Goal: Task Accomplishment & Management: Use online tool/utility

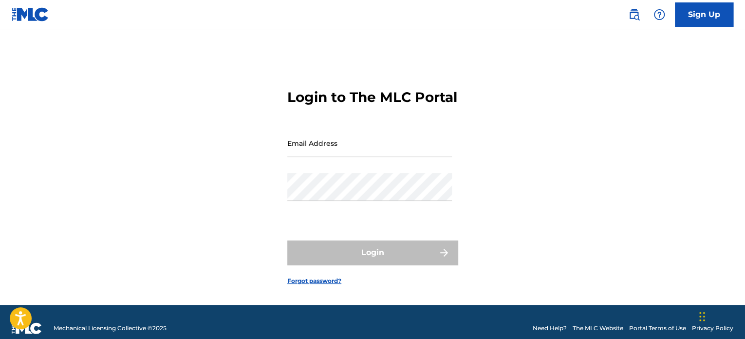
click at [314, 157] on input "Email Address" at bounding box center [369, 143] width 165 height 28
type input "[EMAIL_ADDRESS][DOMAIN_NAME]"
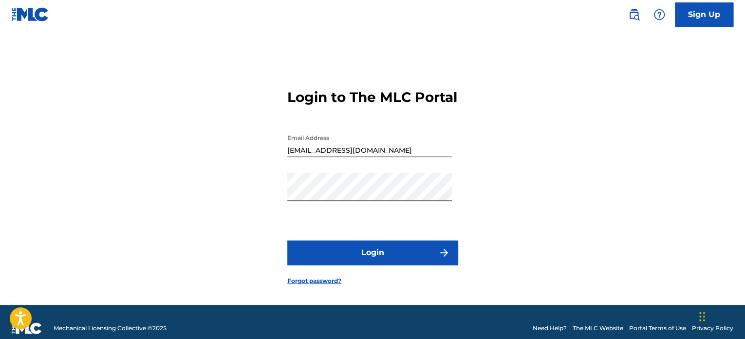
click at [318, 263] on button "Login" at bounding box center [372, 252] width 170 height 24
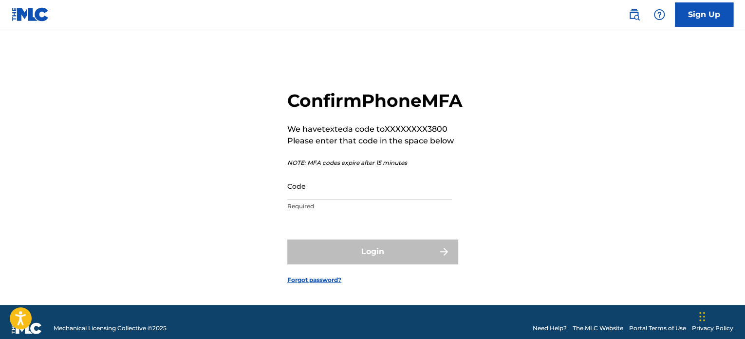
click at [309, 200] on input "Code" at bounding box center [369, 186] width 165 height 28
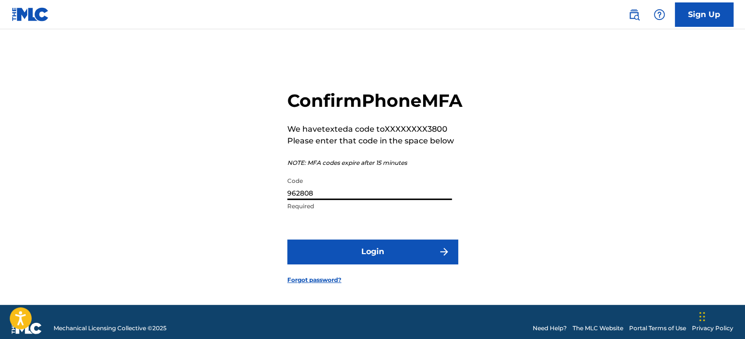
type input "962808"
click at [319, 264] on button "Login" at bounding box center [372, 251] width 170 height 24
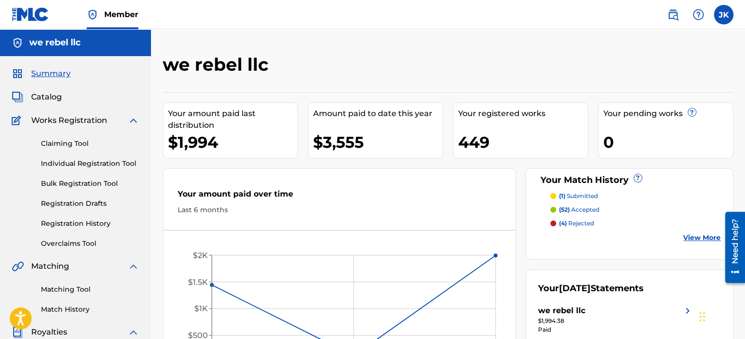
click at [57, 97] on span "Catalog" at bounding box center [46, 97] width 31 height 12
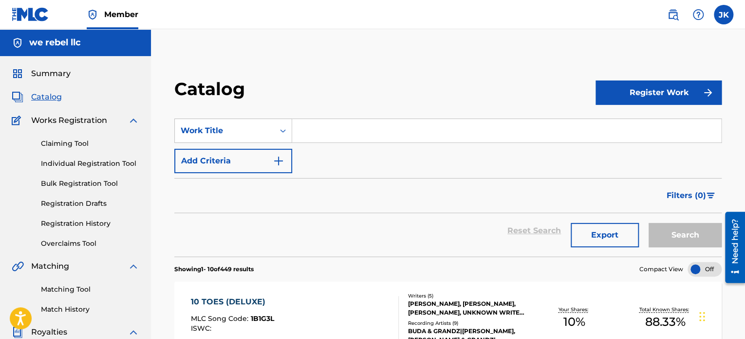
click at [94, 222] on link "Registration History" at bounding box center [90, 223] width 98 height 10
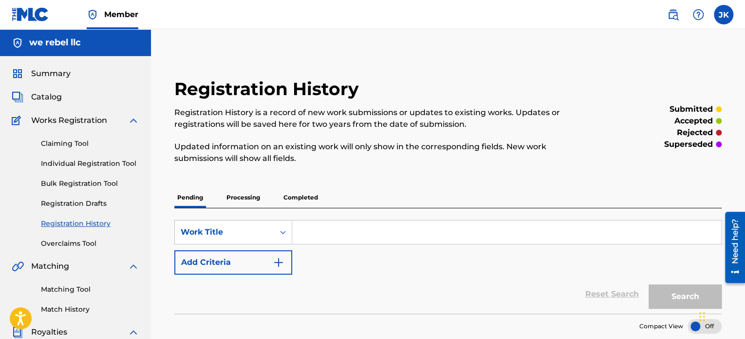
click at [243, 198] on p "Processing" at bounding box center [243, 197] width 39 height 20
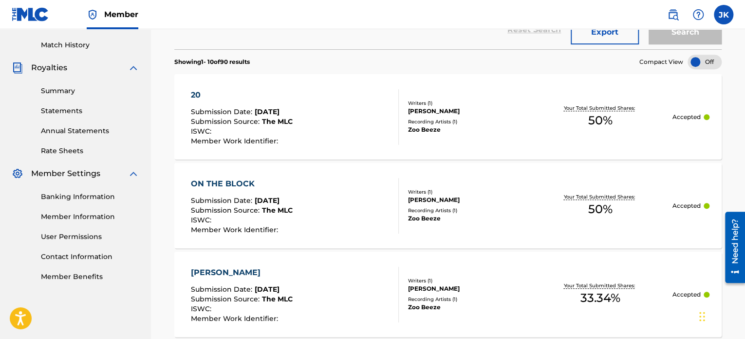
scroll to position [69, 0]
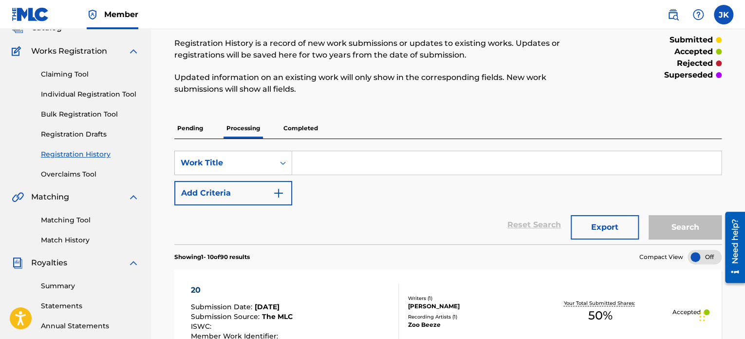
click at [305, 129] on p "Completed" at bounding box center [301, 128] width 40 height 20
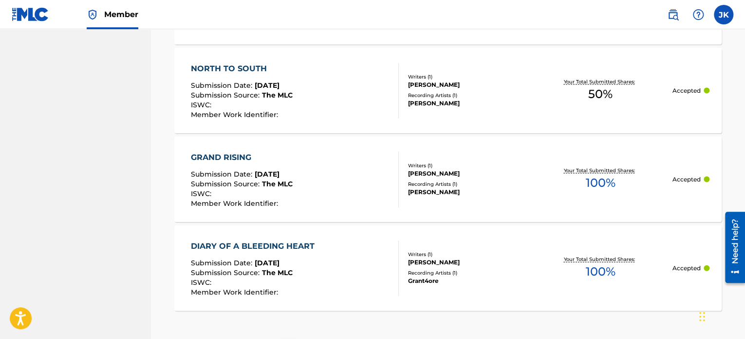
scroll to position [1035, 0]
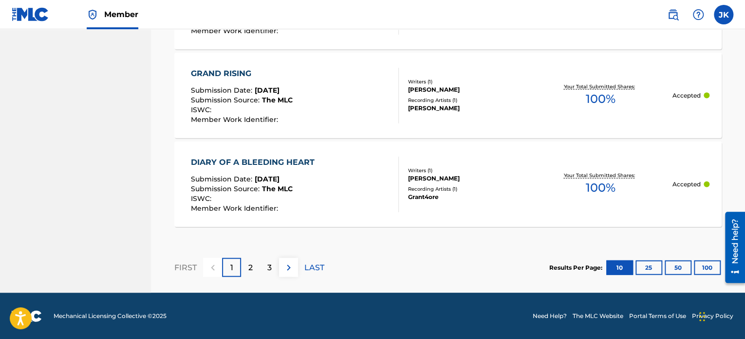
click at [314, 266] on p "LAST" at bounding box center [314, 268] width 20 height 12
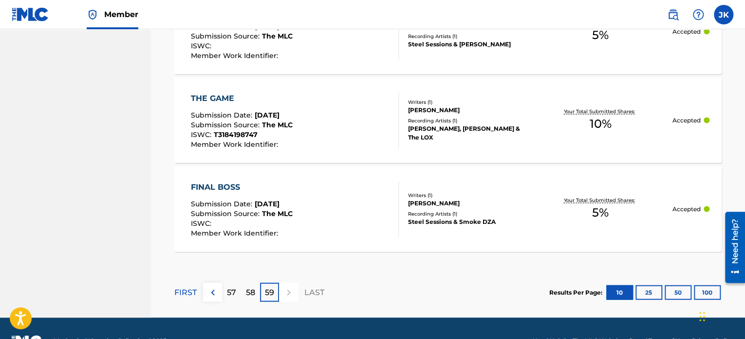
scroll to position [957, 0]
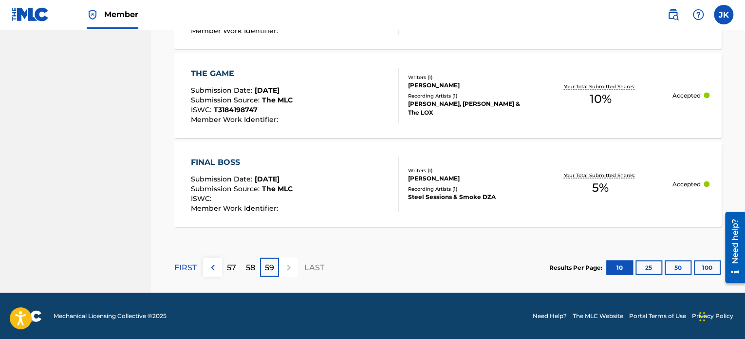
click at [252, 266] on p "58" at bounding box center [250, 268] width 9 height 12
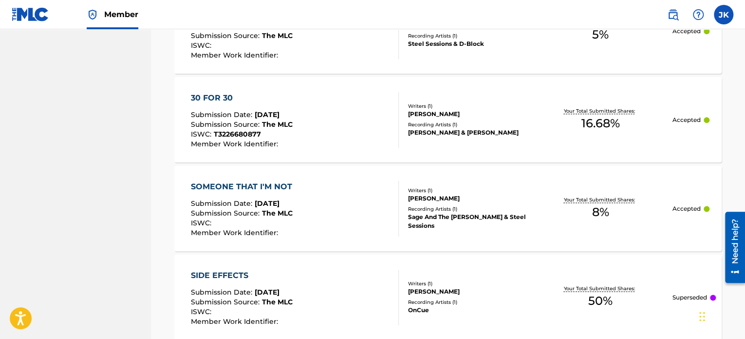
scroll to position [518, 0]
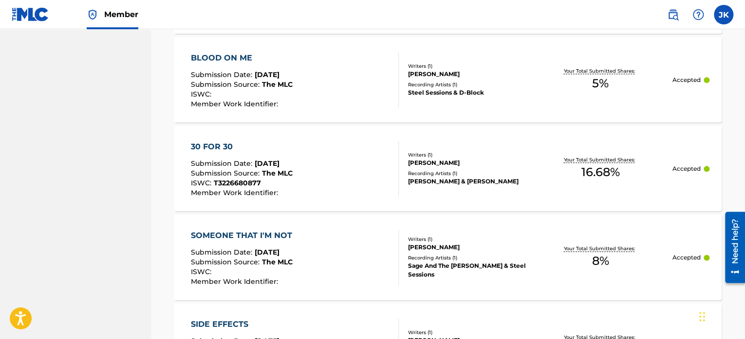
click at [324, 178] on div "30 FOR 30 Submission Date : [DATE] Submission Source : The MLC ISWC : T32266808…" at bounding box center [295, 169] width 208 height 56
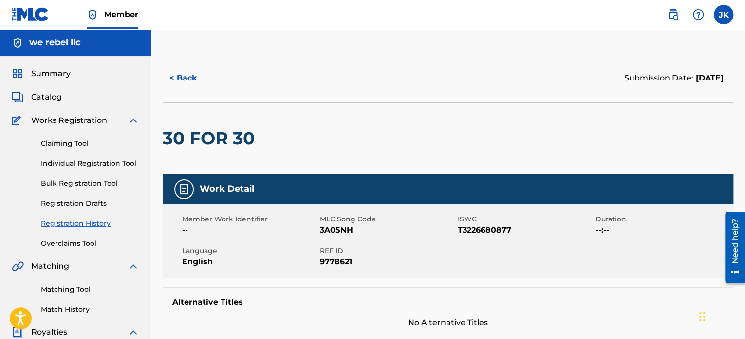
click at [195, 79] on button "< Back" at bounding box center [192, 78] width 58 height 24
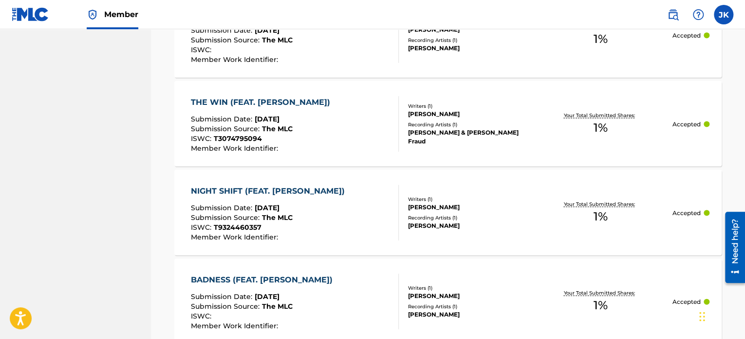
scroll to position [996, 0]
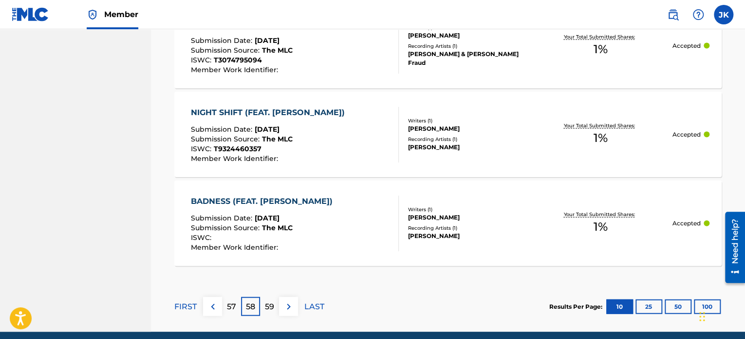
click at [230, 305] on p "57" at bounding box center [231, 307] width 9 height 12
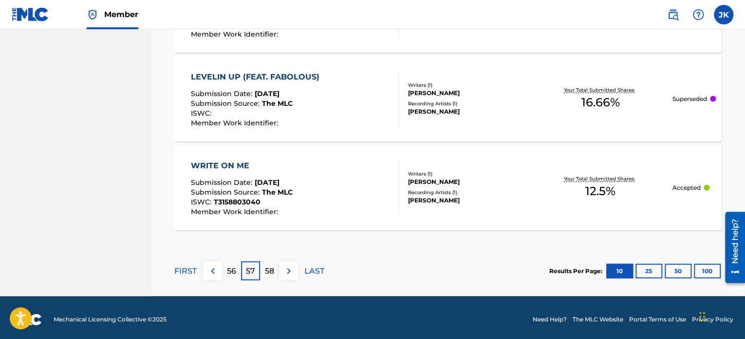
scroll to position [1045, 0]
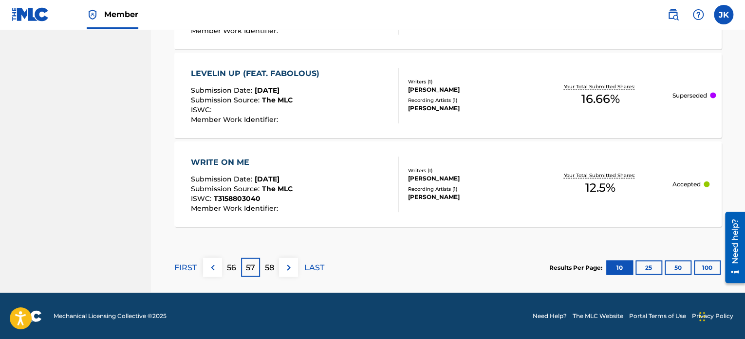
click at [235, 265] on p "56" at bounding box center [231, 268] width 9 height 12
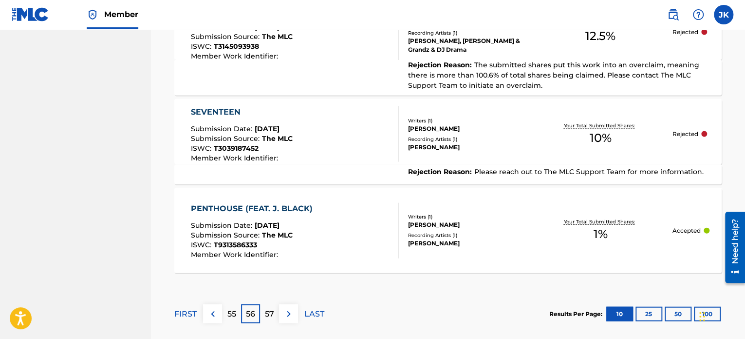
scroll to position [1056, 0]
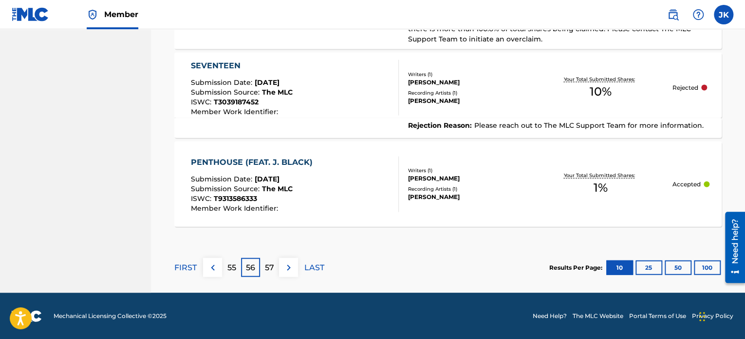
click at [232, 267] on p "55" at bounding box center [231, 268] width 9 height 12
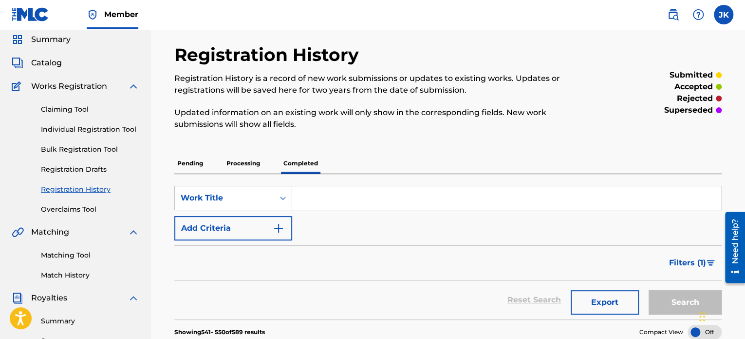
scroll to position [12, 0]
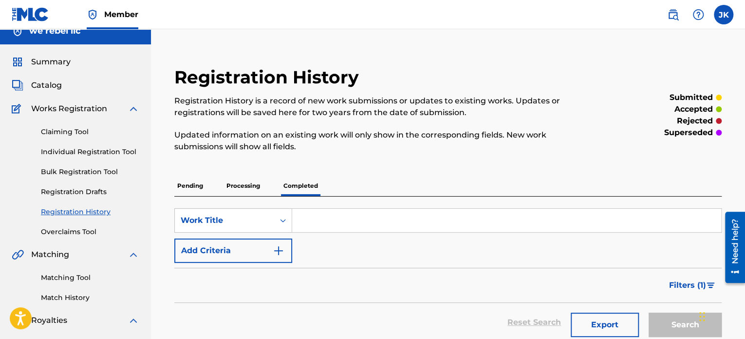
click at [53, 87] on span "Catalog" at bounding box center [46, 85] width 31 height 12
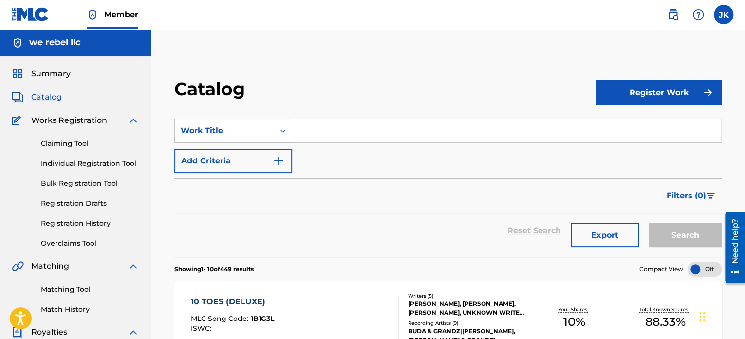
click at [342, 134] on input "Search Form" at bounding box center [506, 130] width 429 height 23
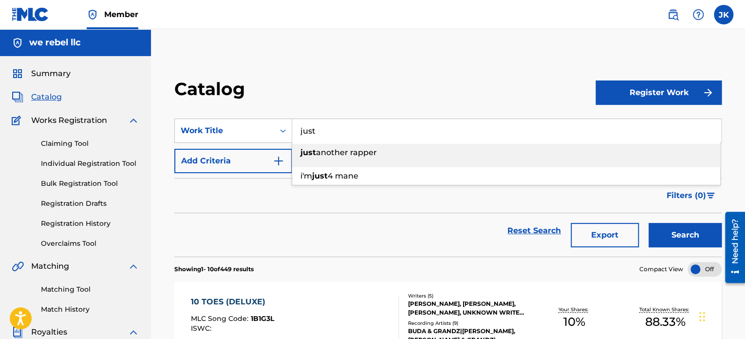
click at [343, 148] on span "another rapper" at bounding box center [346, 152] width 61 height 9
type input "just another rapper"
click at [692, 236] on button "Search" at bounding box center [685, 235] width 73 height 24
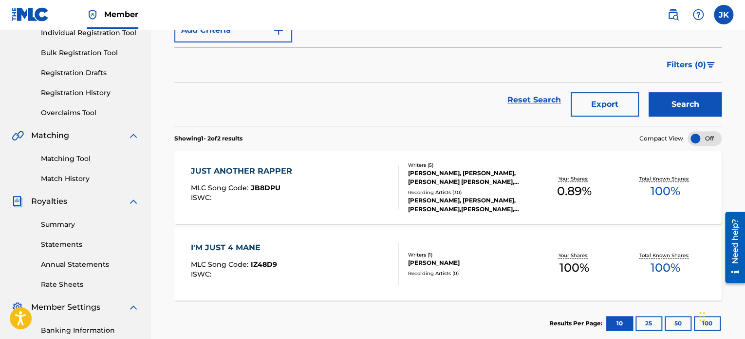
scroll to position [146, 0]
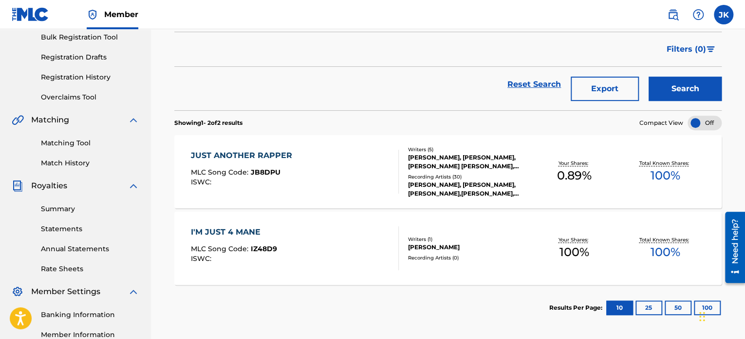
click at [337, 178] on div "JUST ANOTHER RAPPER MLC Song Code : JB8DPU ISWC :" at bounding box center [295, 172] width 208 height 44
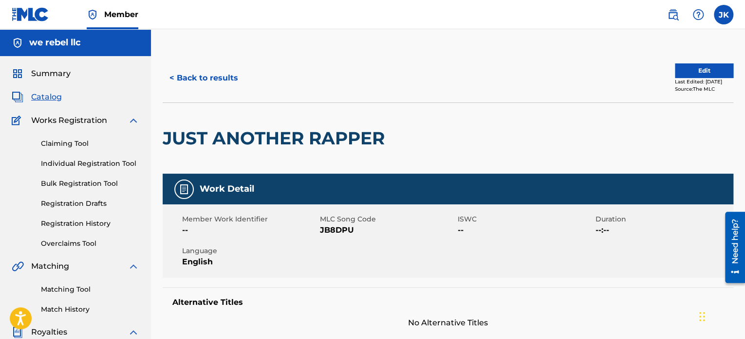
click at [218, 76] on button "< Back to results" at bounding box center [204, 78] width 82 height 24
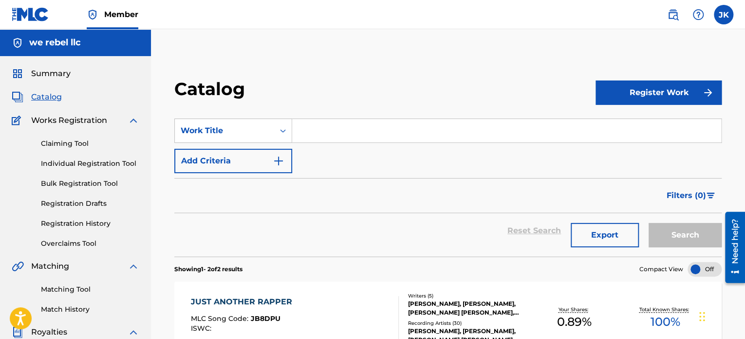
click at [344, 125] on input "Search Form" at bounding box center [506, 130] width 429 height 23
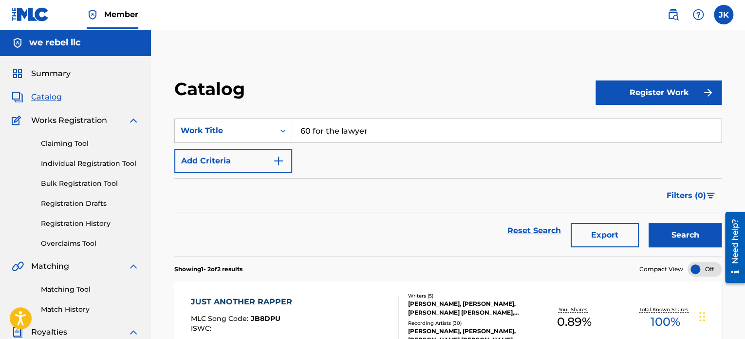
type input "60 for the lawyer"
click at [685, 226] on button "Search" at bounding box center [685, 235] width 73 height 24
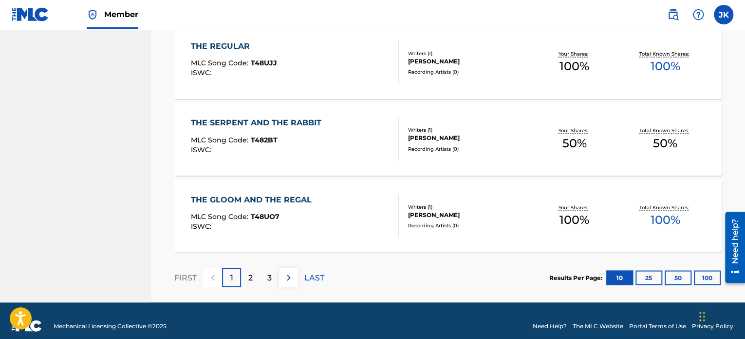
scroll to position [800, 0]
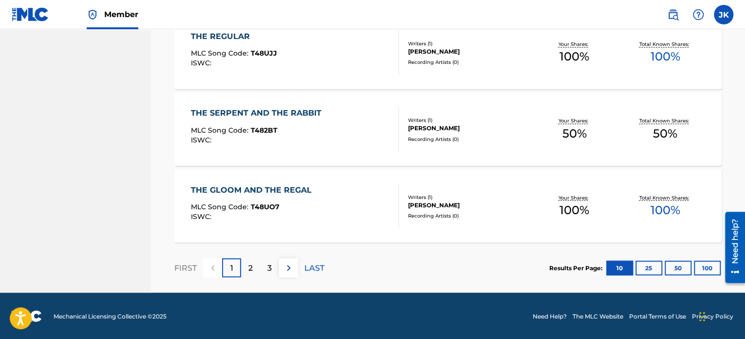
click at [288, 266] on img at bounding box center [289, 268] width 12 height 12
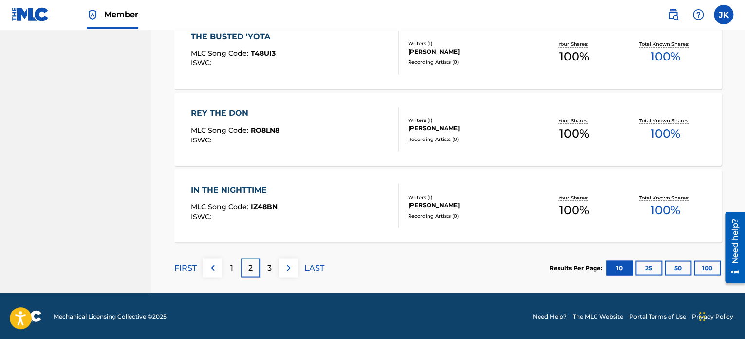
click at [267, 266] on div "3" at bounding box center [269, 267] width 19 height 19
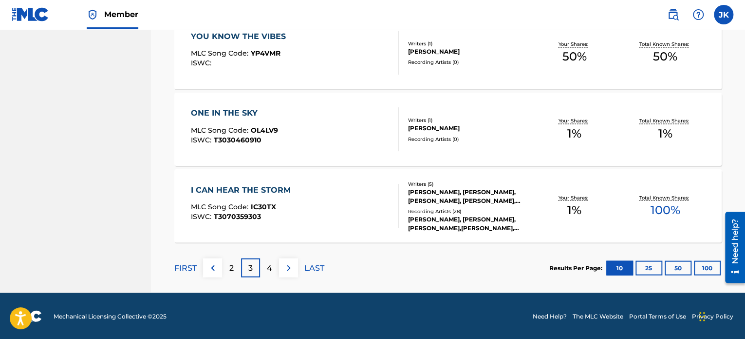
click at [290, 268] on img at bounding box center [289, 268] width 12 height 12
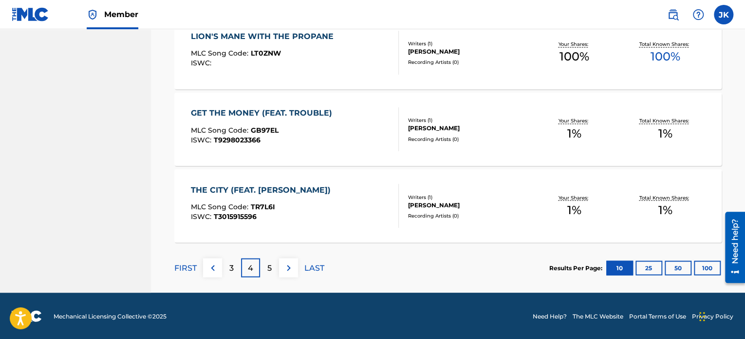
click at [319, 266] on p "LAST" at bounding box center [314, 268] width 20 height 12
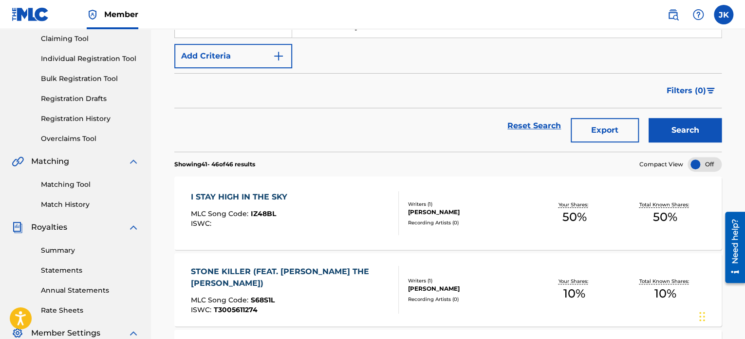
scroll to position [0, 0]
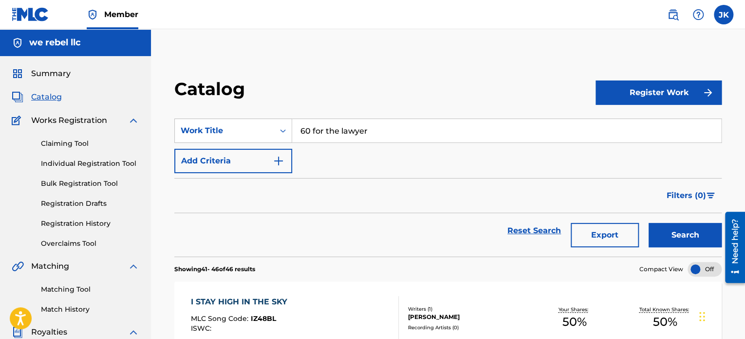
click at [91, 219] on link "Registration History" at bounding box center [90, 223] width 98 height 10
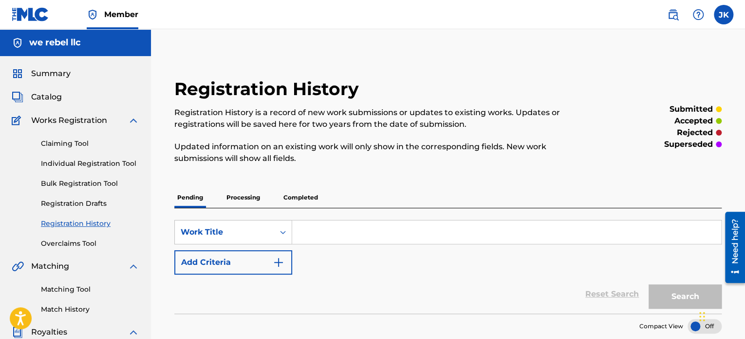
click at [329, 228] on input "Search Form" at bounding box center [506, 231] width 429 height 23
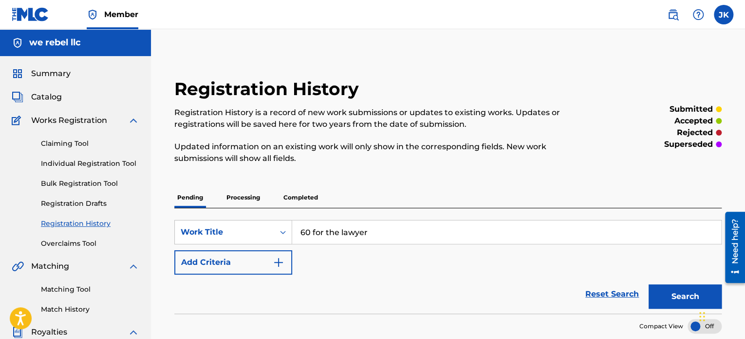
type input "60 for the lawyer"
click at [664, 292] on button "Search" at bounding box center [685, 296] width 73 height 24
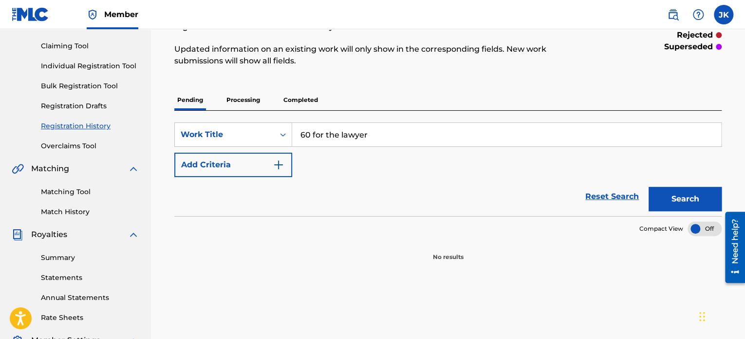
click at [240, 103] on p "Processing" at bounding box center [243, 100] width 39 height 20
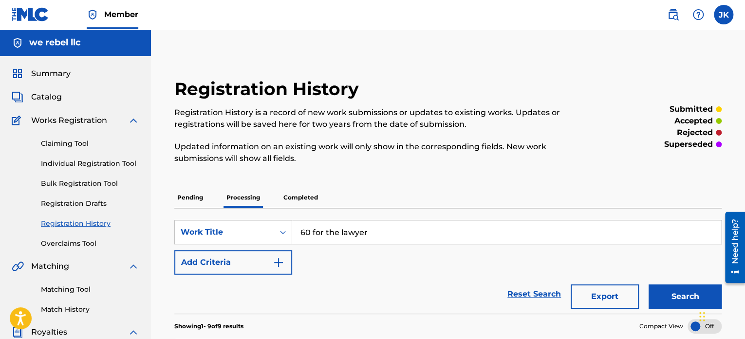
click at [672, 295] on button "Search" at bounding box center [685, 296] width 73 height 24
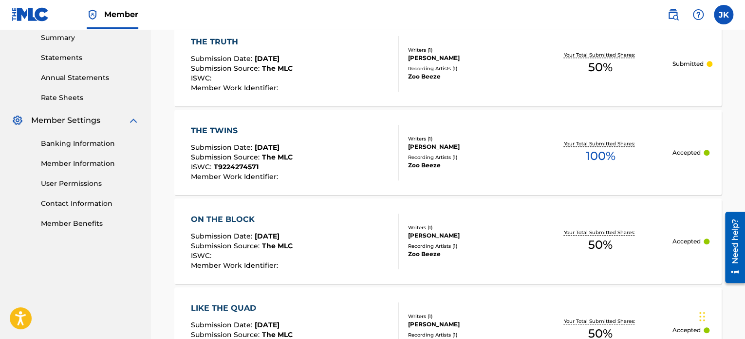
scroll to position [74, 0]
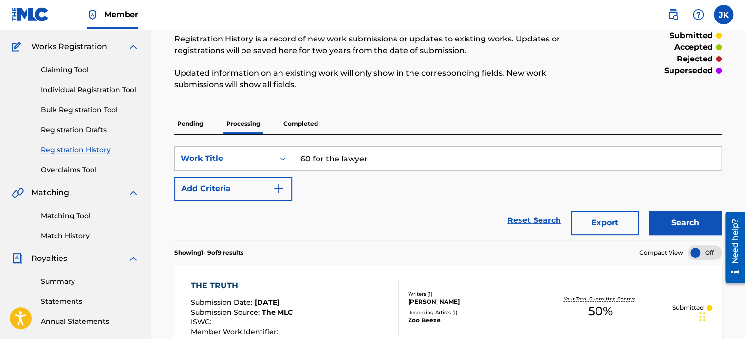
click at [313, 122] on p "Completed" at bounding box center [301, 124] width 40 height 20
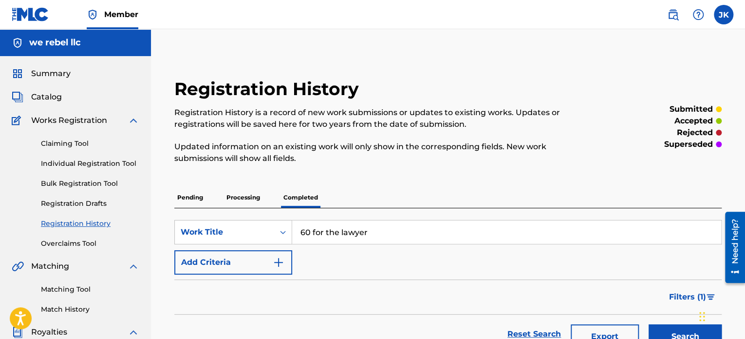
click at [389, 229] on input "60 for the lawyer" at bounding box center [506, 231] width 429 height 23
click at [673, 330] on button "Search" at bounding box center [685, 336] width 73 height 24
click at [66, 162] on link "Individual Registration Tool" at bounding box center [90, 163] width 98 height 10
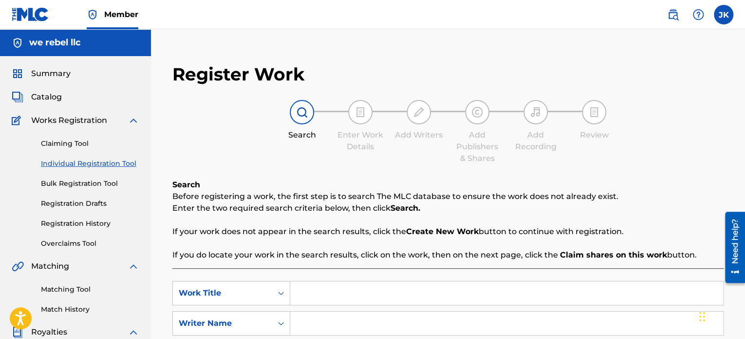
click at [332, 285] on input "Search Form" at bounding box center [506, 292] width 433 height 23
type input "60 for the lawyer"
click at [332, 314] on input "Search Form" at bounding box center [506, 322] width 433 height 23
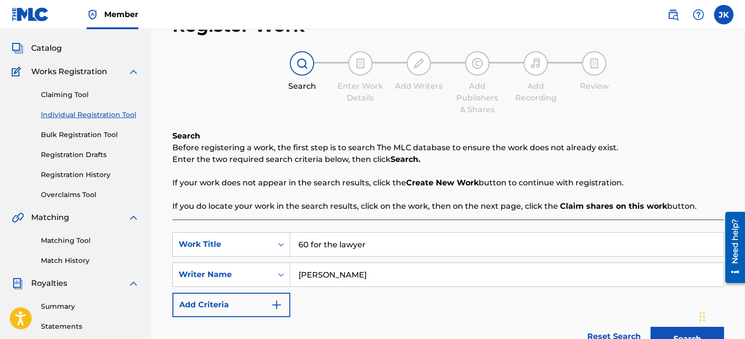
paste input "KUZOIAN"
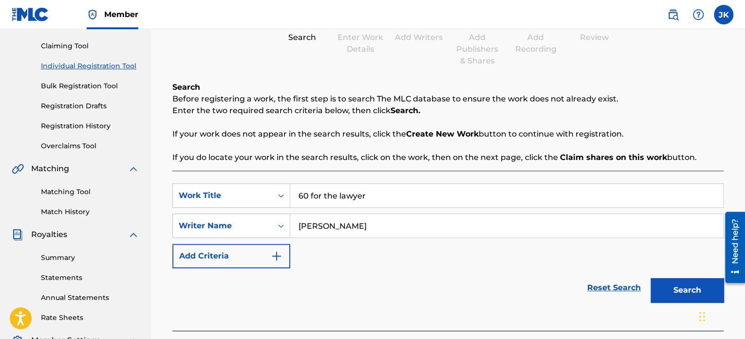
type input "[PERSON_NAME]"
click at [676, 290] on button "Search" at bounding box center [687, 290] width 73 height 24
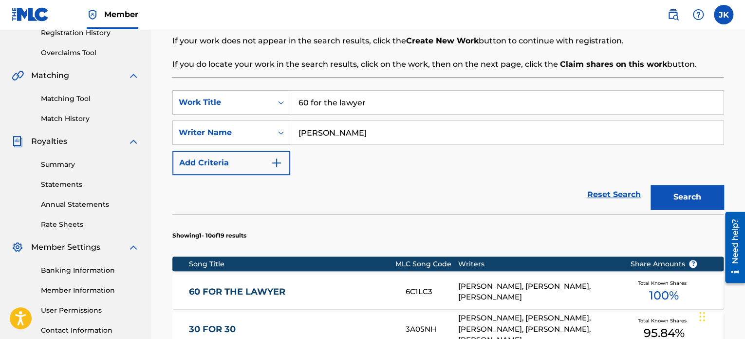
scroll to position [244, 0]
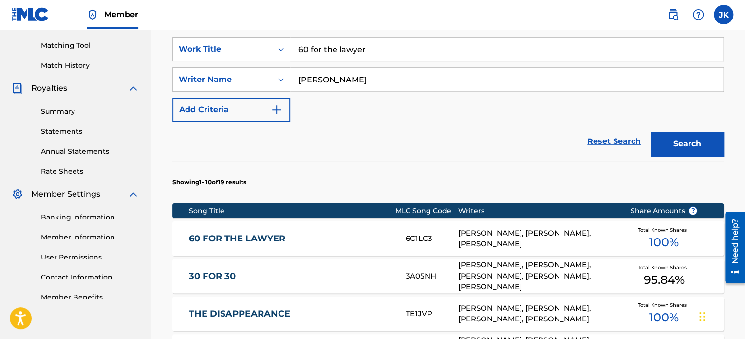
click at [356, 237] on link "60 FOR THE LAWYER" at bounding box center [291, 238] width 204 height 11
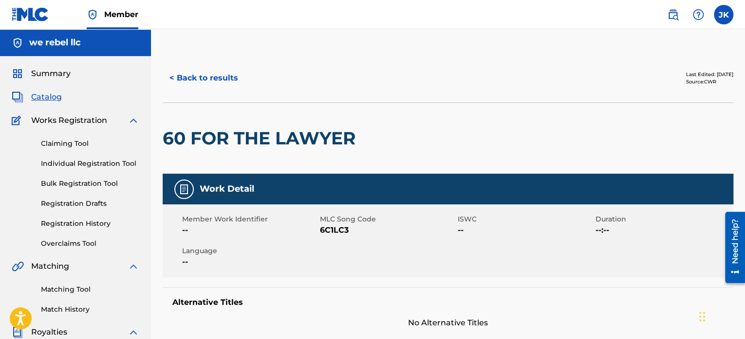
click at [186, 77] on button "< Back to results" at bounding box center [204, 78] width 82 height 24
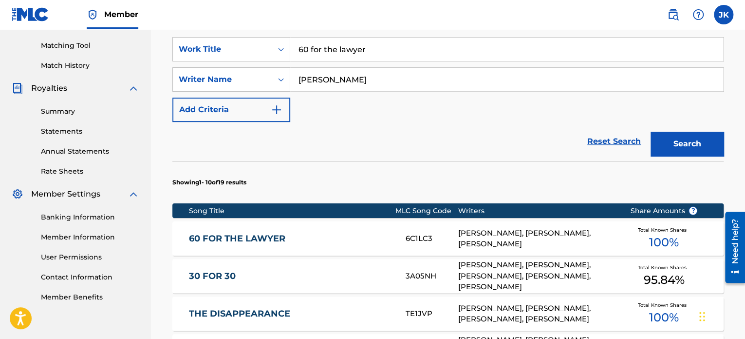
drag, startPoint x: 383, startPoint y: 52, endPoint x: 296, endPoint y: 50, distance: 87.7
click at [296, 50] on input "60 for the lawyer" at bounding box center [506, 49] width 433 height 23
type input "COUNT IT UP"
click at [651, 132] on button "Search" at bounding box center [687, 144] width 73 height 24
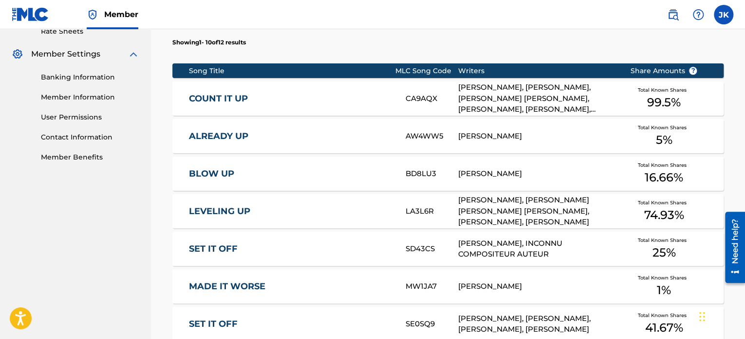
scroll to position [292, 0]
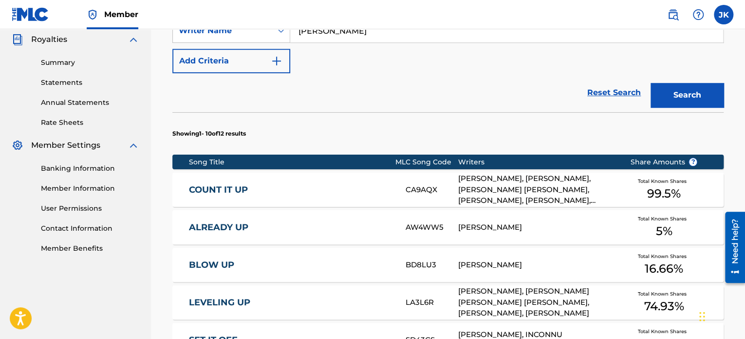
click at [342, 184] on link "COUNT IT UP" at bounding box center [291, 189] width 204 height 11
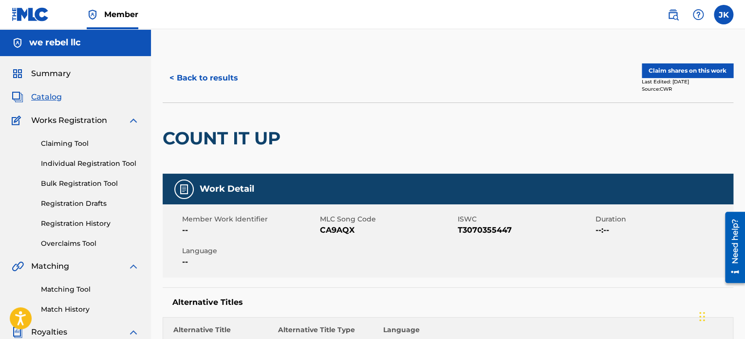
click at [211, 80] on button "< Back to results" at bounding box center [204, 78] width 82 height 24
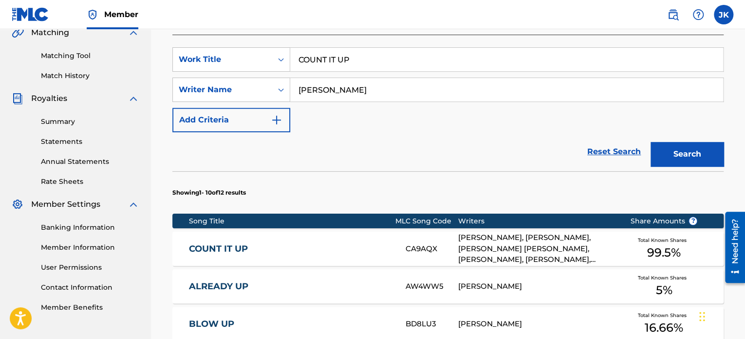
scroll to position [216, 0]
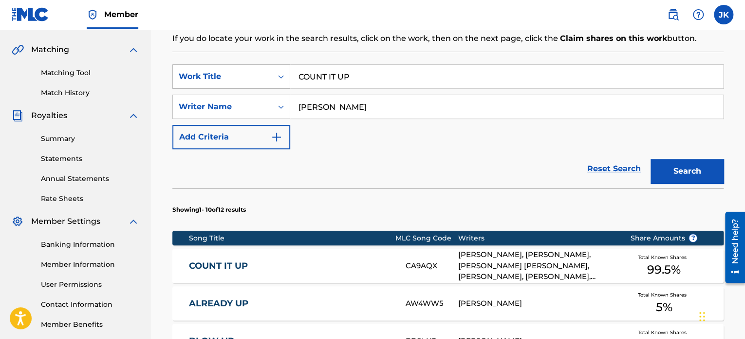
drag, startPoint x: 376, startPoint y: 81, endPoint x: 284, endPoint y: 75, distance: 92.3
click at [284, 75] on div "SearchWithCriteria672365d9-108b-4bdf-9359-b72456423a86 Work Title COUNT IT UP" at bounding box center [447, 76] width 551 height 24
type input "DIAMONDS"
click at [704, 167] on button "Search" at bounding box center [687, 171] width 73 height 24
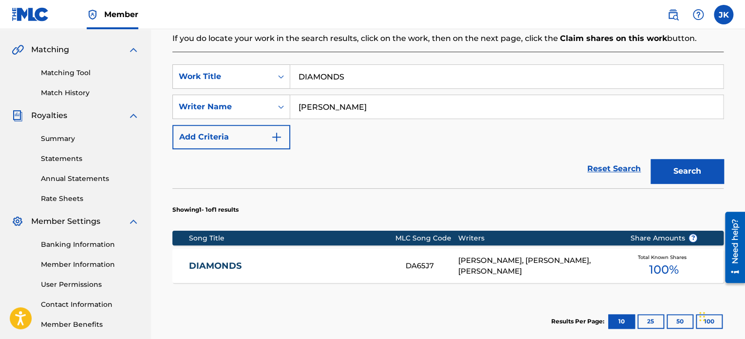
click at [322, 265] on link "DIAMONDS" at bounding box center [291, 265] width 204 height 11
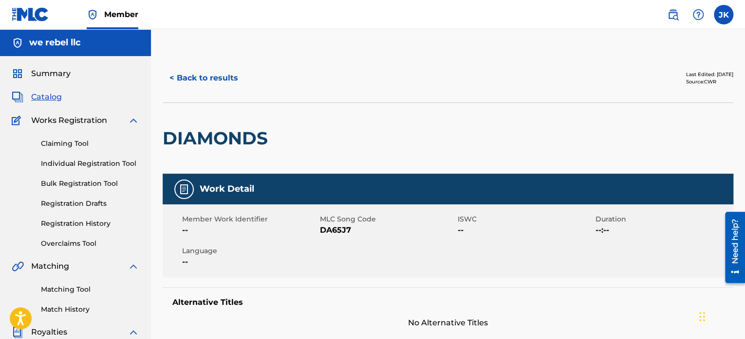
click at [212, 81] on button "< Back to results" at bounding box center [204, 78] width 82 height 24
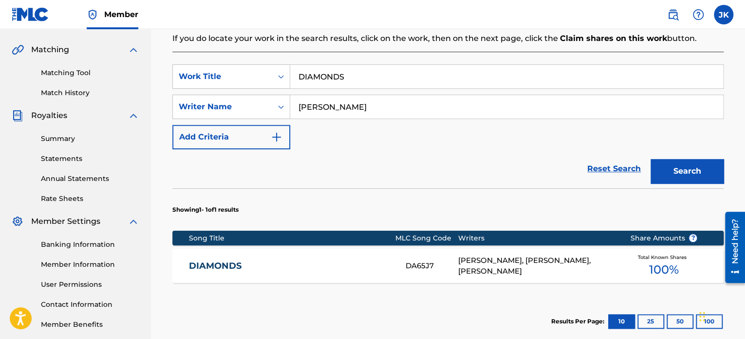
click at [358, 76] on input "DIAMONDS" at bounding box center [506, 76] width 433 height 23
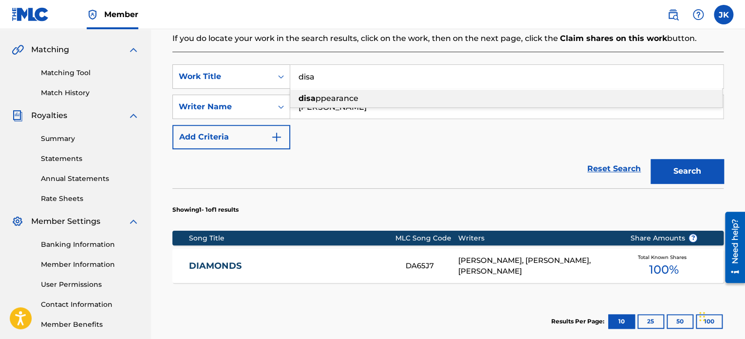
click at [366, 95] on div "disa ppearance" at bounding box center [506, 99] width 432 height 18
type input "disappearance"
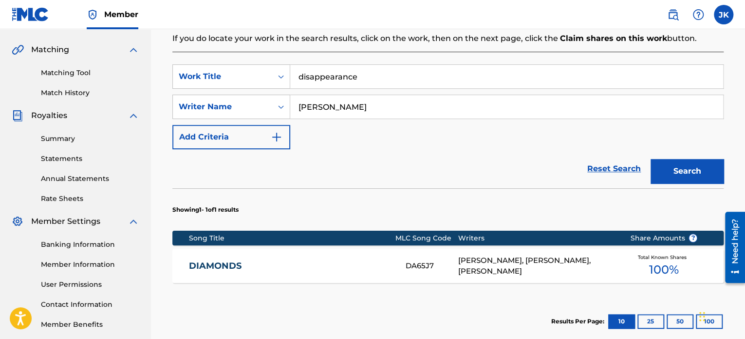
click at [676, 164] on button "Search" at bounding box center [687, 171] width 73 height 24
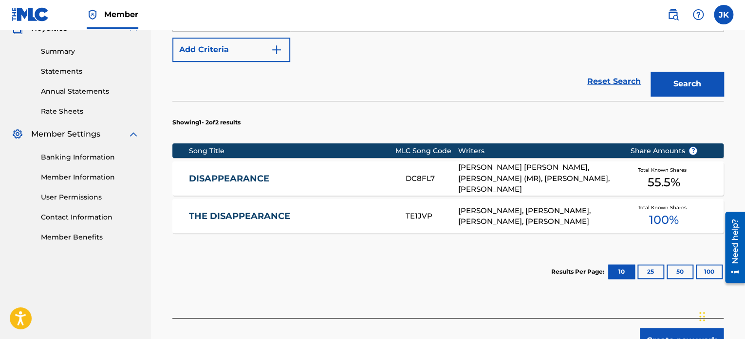
scroll to position [314, 0]
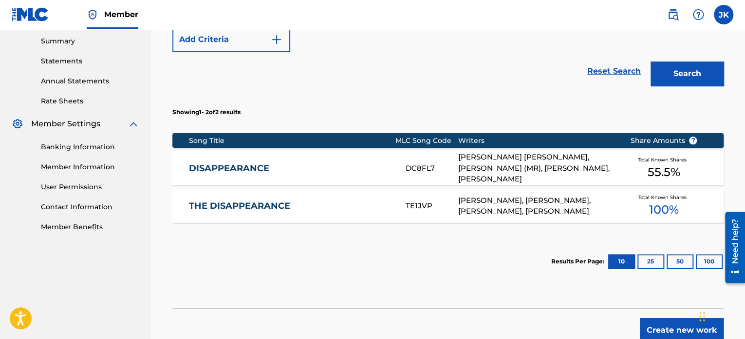
click at [345, 178] on div "DISAPPEARANCE DC8FL7 [PERSON_NAME] [PERSON_NAME], [PERSON_NAME] (MR), [PERSON_N…" at bounding box center [447, 168] width 551 height 34
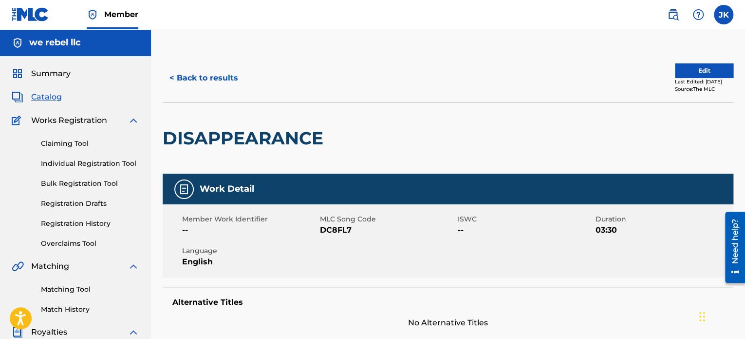
click at [208, 79] on button "< Back to results" at bounding box center [204, 78] width 82 height 24
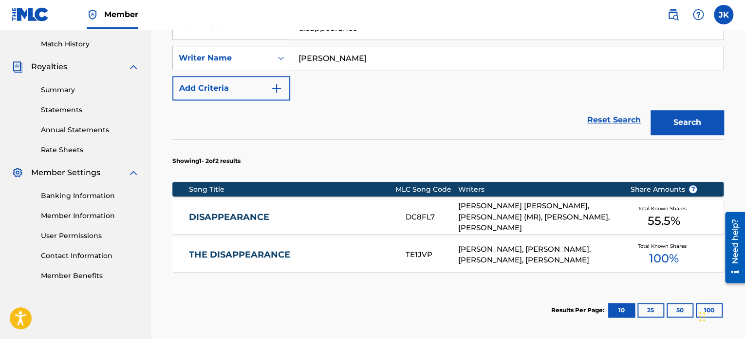
click at [365, 255] on link "THE DISAPPEARANCE" at bounding box center [291, 254] width 204 height 11
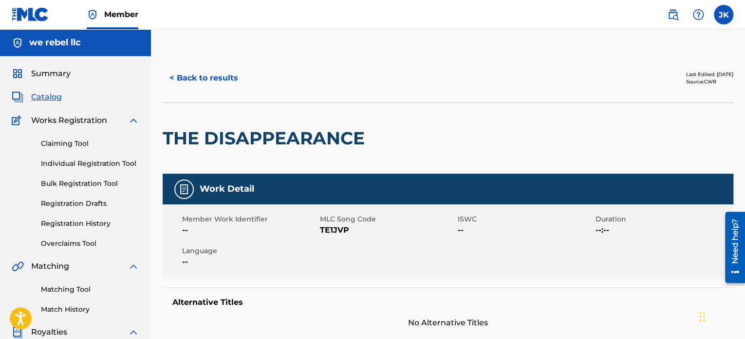
click at [222, 79] on button "< Back to results" at bounding box center [204, 78] width 82 height 24
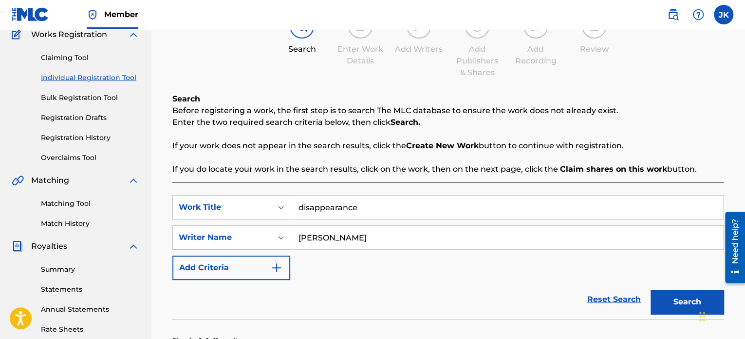
scroll to position [97, 0]
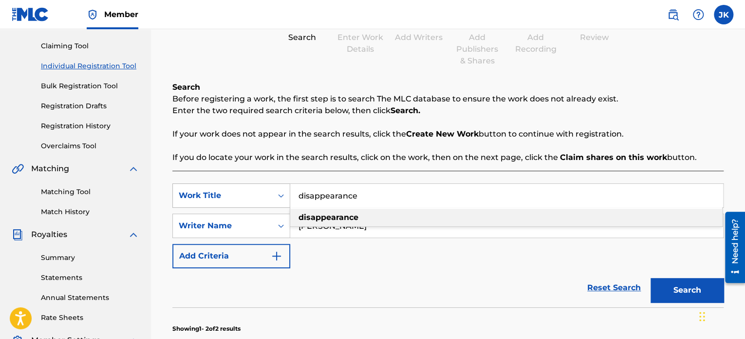
drag, startPoint x: 336, startPoint y: 197, endPoint x: 285, endPoint y: 198, distance: 51.2
click at [285, 198] on div "SearchWithCriteria672365d9-108b-4bdf-9359-b72456423a86 Work Title disappearance…" at bounding box center [447, 195] width 551 height 24
click at [334, 219] on span "and a dream" at bounding box center [344, 216] width 51 height 9
type input "dolla and a dream"
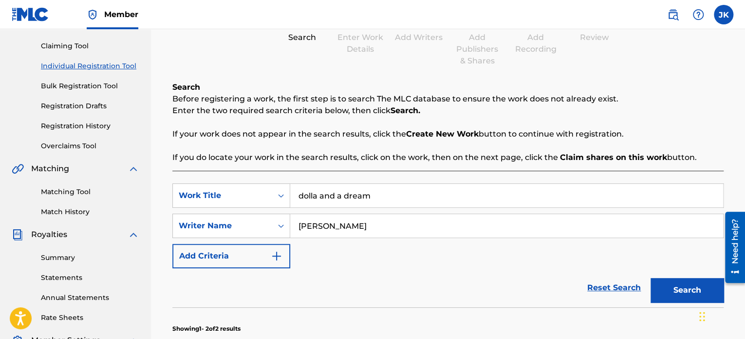
click at [690, 284] on button "Search" at bounding box center [687, 290] width 73 height 24
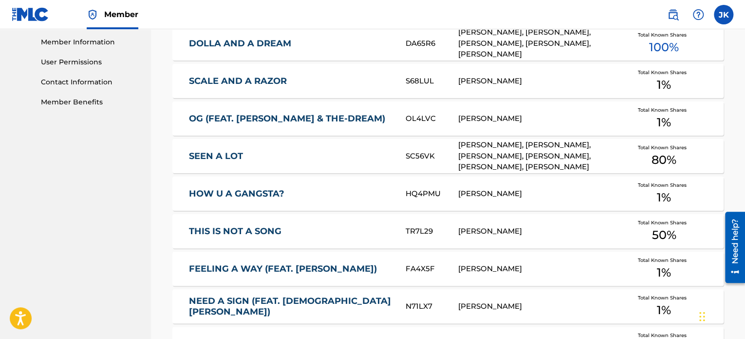
scroll to position [292, 0]
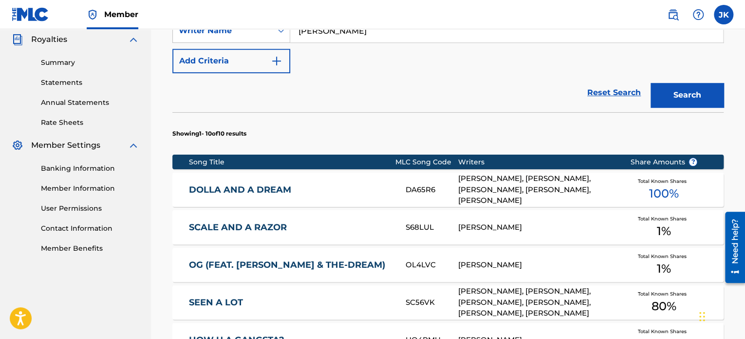
click at [381, 192] on link "DOLLA AND A DREAM" at bounding box center [291, 189] width 204 height 11
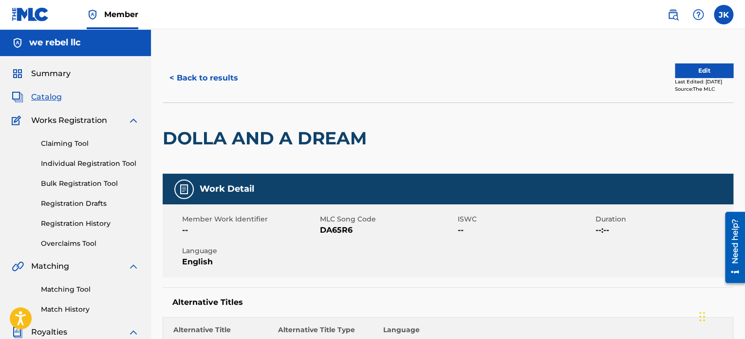
click at [214, 77] on button "< Back to results" at bounding box center [204, 78] width 82 height 24
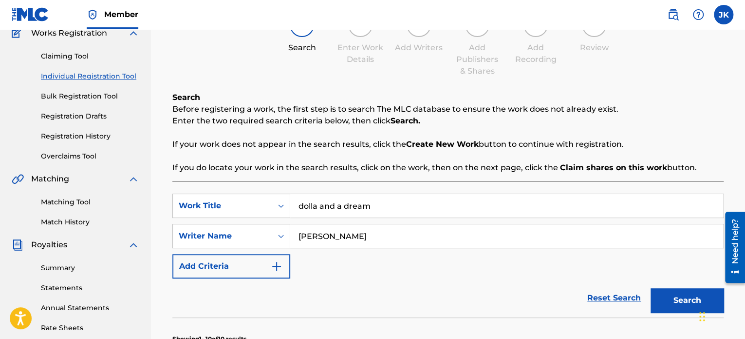
scroll to position [70, 0]
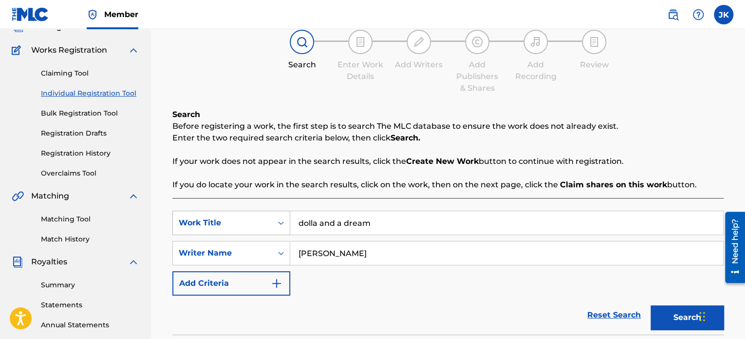
drag, startPoint x: 394, startPoint y: 227, endPoint x: 277, endPoint y: 216, distance: 117.4
click at [277, 216] on div "SearchWithCriteria672365d9-108b-4bdf-9359-b72456423a86 Work Title dolla and a d…" at bounding box center [447, 222] width 551 height 24
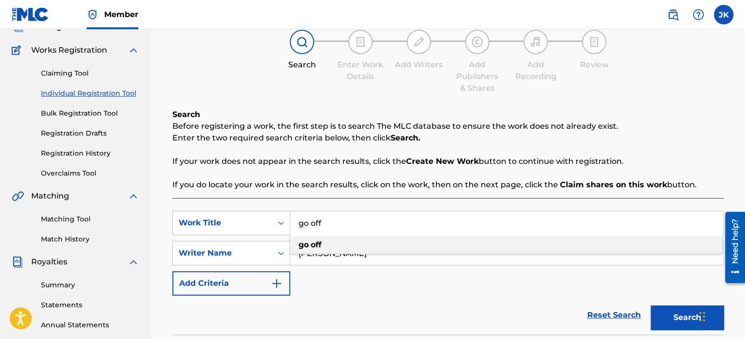
type input "go off"
click at [341, 246] on div "go off" at bounding box center [506, 245] width 432 height 18
click at [674, 309] on button "Search" at bounding box center [687, 317] width 73 height 24
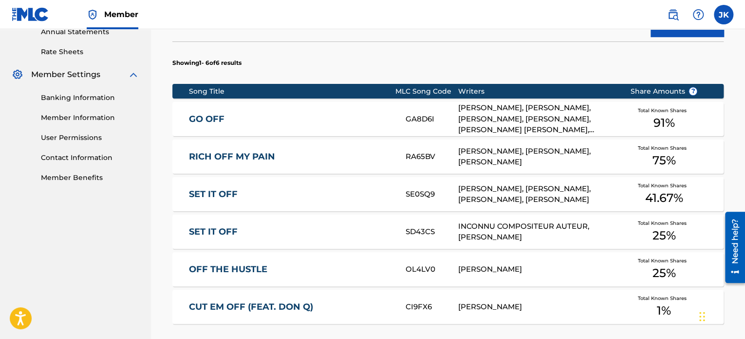
scroll to position [362, 0]
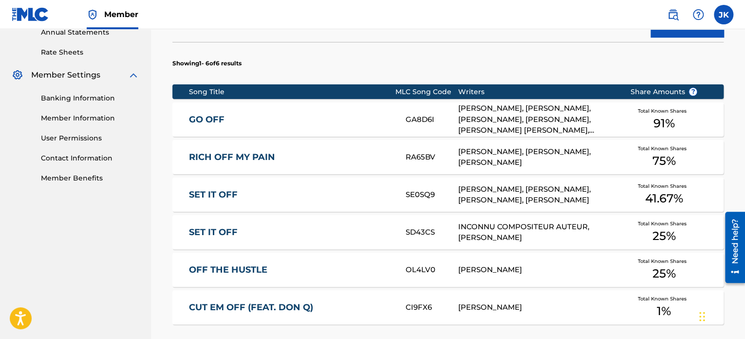
click at [310, 116] on link "GO OFF" at bounding box center [291, 119] width 204 height 11
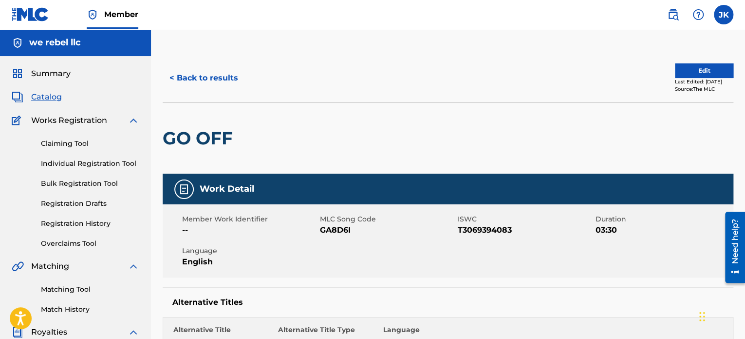
click at [220, 79] on button "< Back to results" at bounding box center [204, 78] width 82 height 24
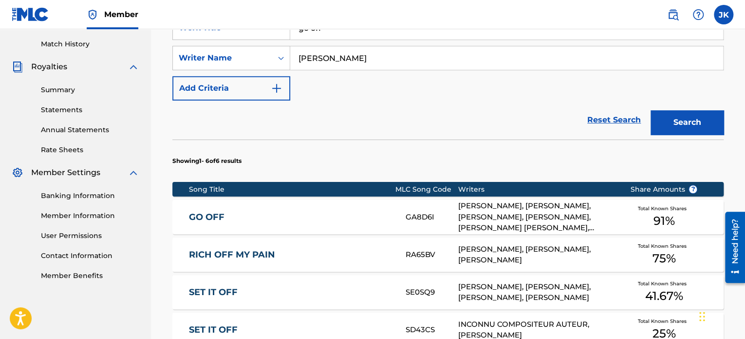
scroll to position [168, 0]
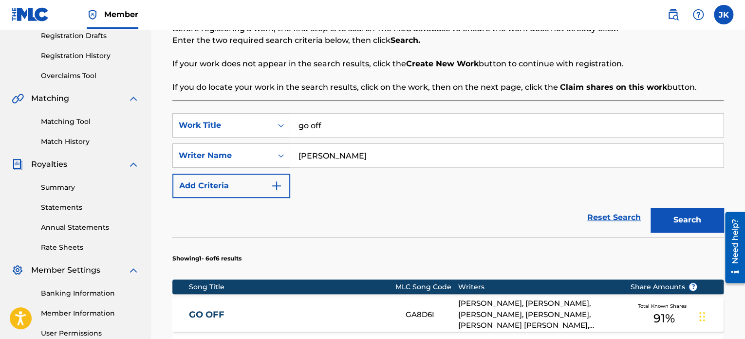
click at [348, 125] on input "go off" at bounding box center [506, 125] width 433 height 23
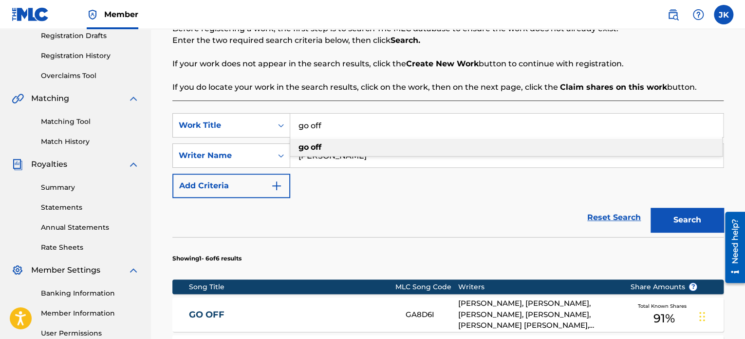
click at [348, 125] on input "go off" at bounding box center [506, 125] width 433 height 23
drag, startPoint x: 348, startPoint y: 125, endPoint x: 288, endPoint y: 127, distance: 59.9
click at [288, 127] on div "SearchWithCriteria672365d9-108b-4bdf-9359-b72456423a86 Work Title go off go off" at bounding box center [447, 125] width 551 height 24
click at [355, 144] on span "r the storm" at bounding box center [357, 146] width 45 height 9
type input "i can hear the storm"
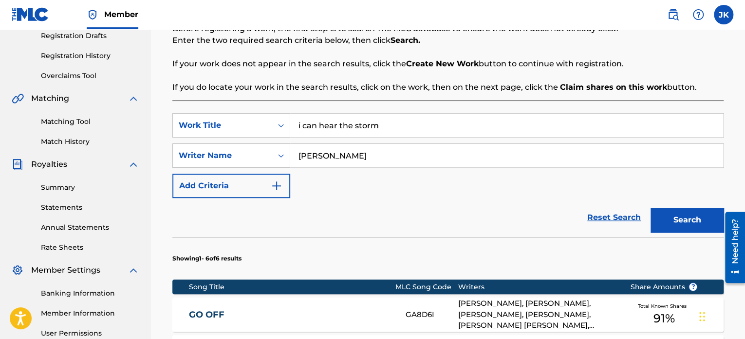
click at [670, 219] on button "Search" at bounding box center [687, 220] width 73 height 24
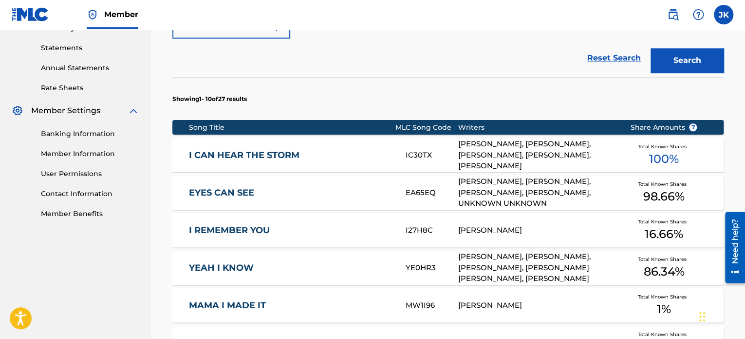
scroll to position [314, 0]
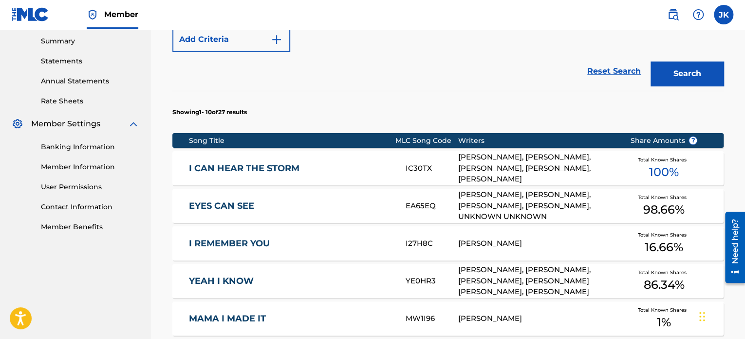
click at [355, 168] on link "I CAN HEAR THE STORM" at bounding box center [291, 168] width 204 height 11
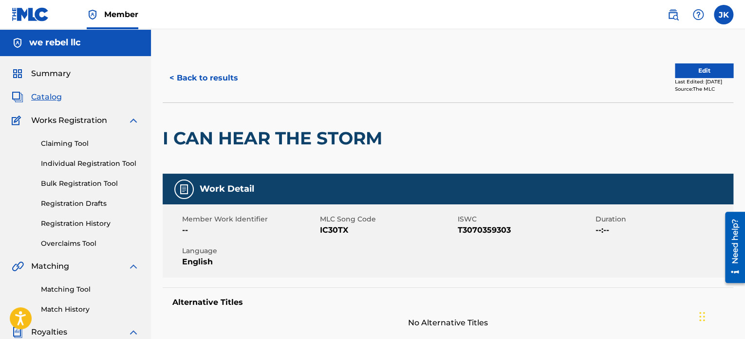
click at [216, 76] on button "< Back to results" at bounding box center [204, 78] width 82 height 24
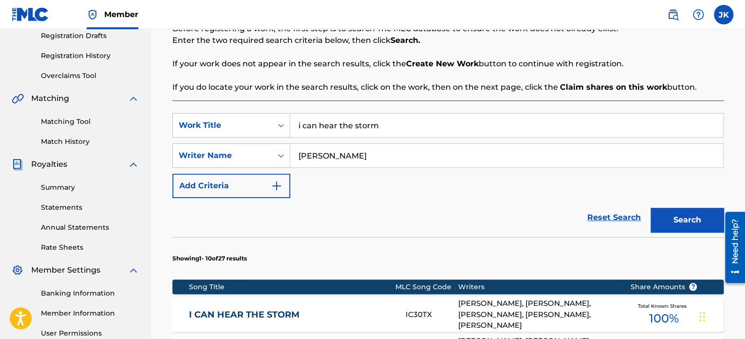
scroll to position [119, 0]
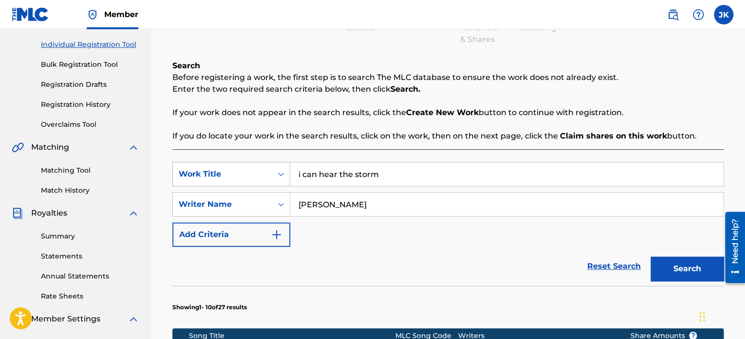
drag, startPoint x: 402, startPoint y: 170, endPoint x: 287, endPoint y: 175, distance: 115.6
click at [287, 175] on div "SearchWithCriteria672365d9-108b-4bdf-9359-b72456423a86 Work Title i can hear th…" at bounding box center [447, 174] width 551 height 24
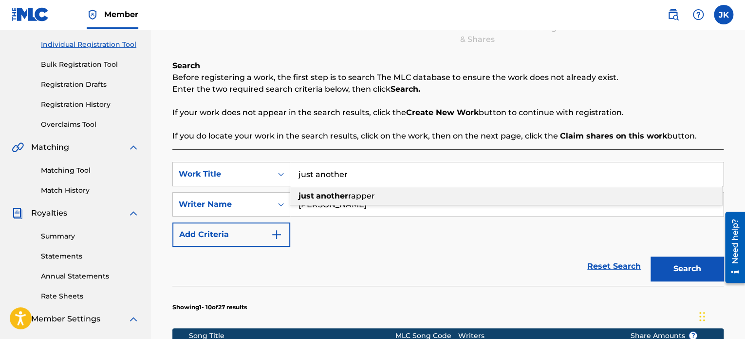
click at [357, 197] on span "rapper" at bounding box center [361, 195] width 27 height 9
type input "just another rapper"
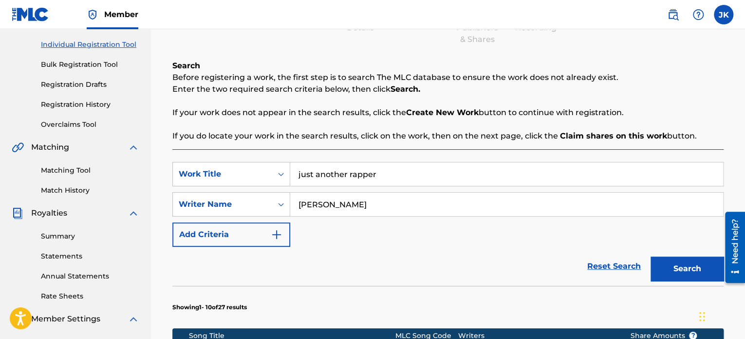
click at [665, 264] on button "Search" at bounding box center [687, 268] width 73 height 24
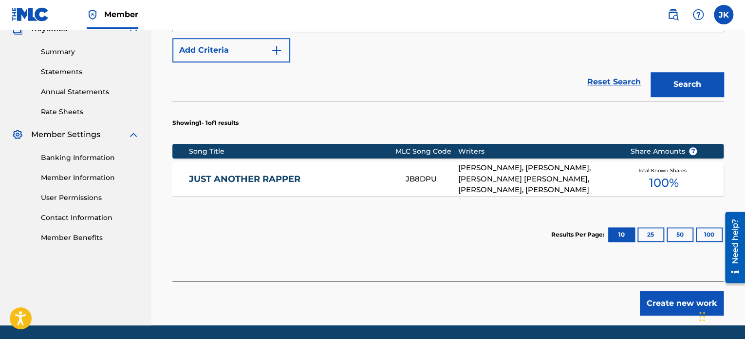
scroll to position [314, 0]
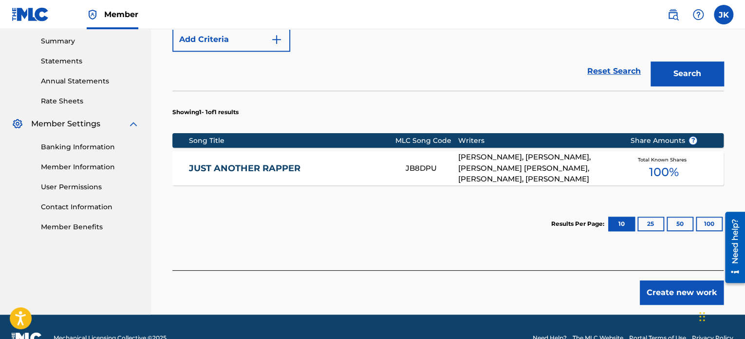
click at [309, 169] on link "JUST ANOTHER RAPPER" at bounding box center [291, 168] width 204 height 11
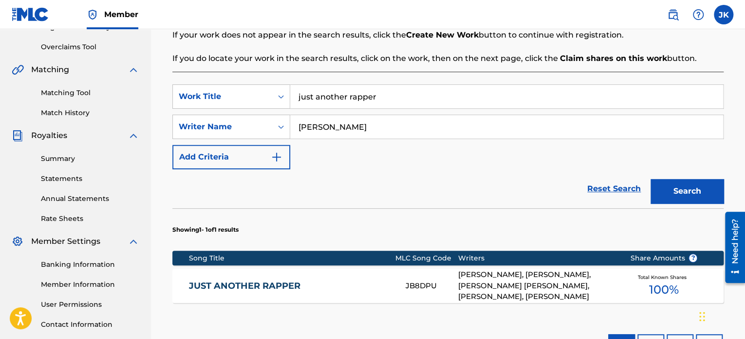
scroll to position [119, 0]
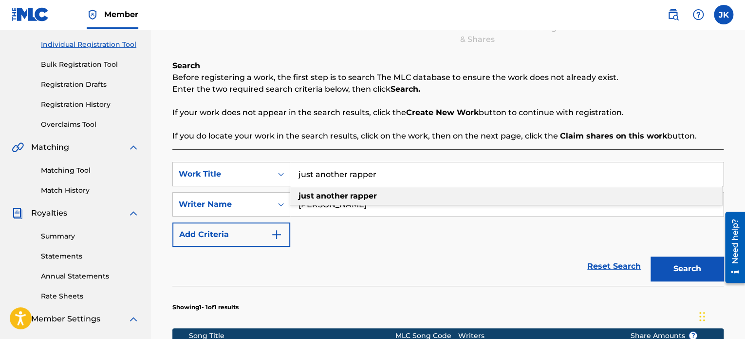
drag, startPoint x: 386, startPoint y: 175, endPoint x: 291, endPoint y: 171, distance: 94.6
click at [291, 171] on input "just another rapper" at bounding box center [506, 173] width 433 height 23
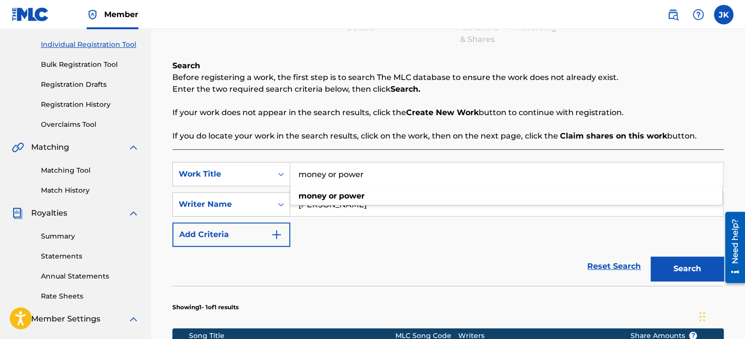
type input "money or power"
click at [672, 270] on button "Search" at bounding box center [687, 268] width 73 height 24
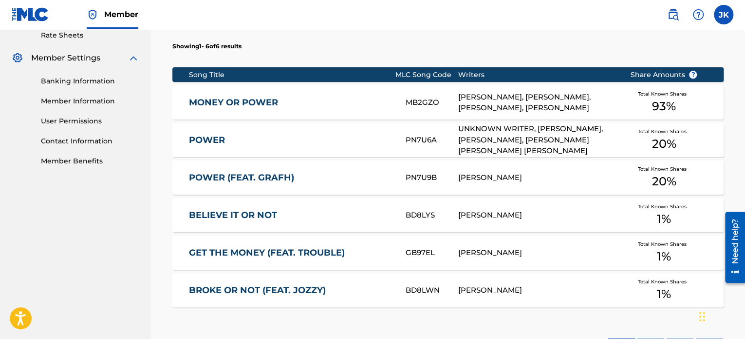
scroll to position [362, 0]
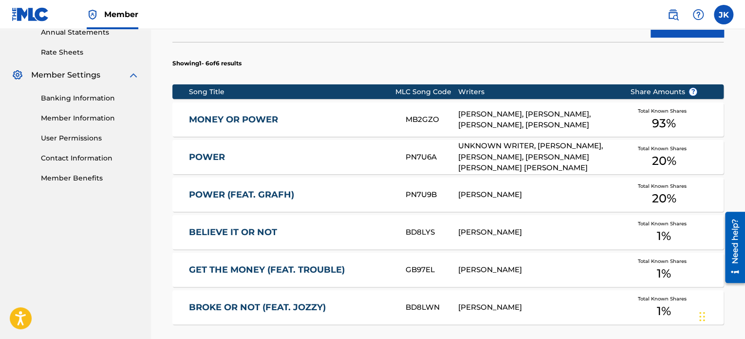
click at [332, 120] on link "MONEY OR POWER" at bounding box center [291, 119] width 204 height 11
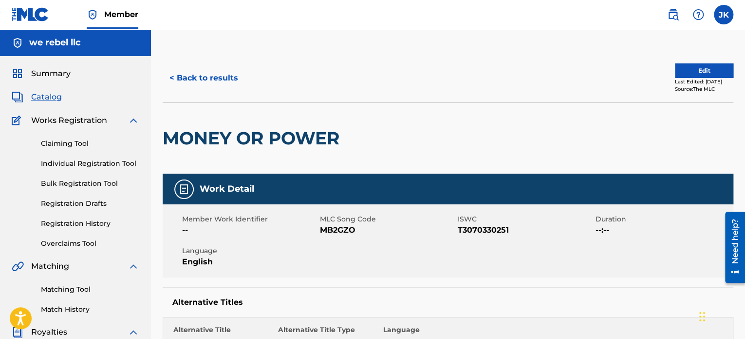
click at [224, 77] on button "< Back to results" at bounding box center [204, 78] width 82 height 24
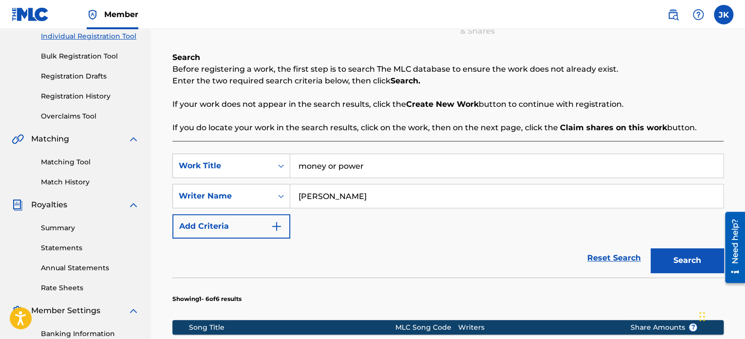
scroll to position [119, 0]
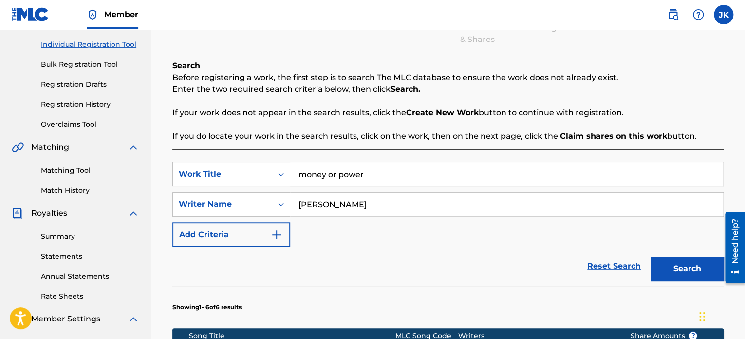
click at [375, 170] on input "money or power" at bounding box center [506, 173] width 433 height 23
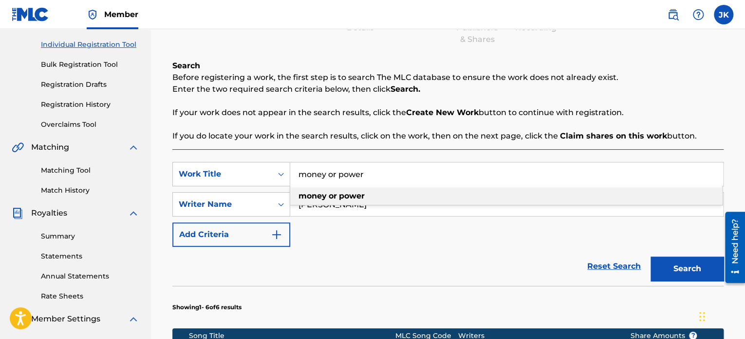
click at [375, 170] on input "money or power" at bounding box center [506, 173] width 433 height 23
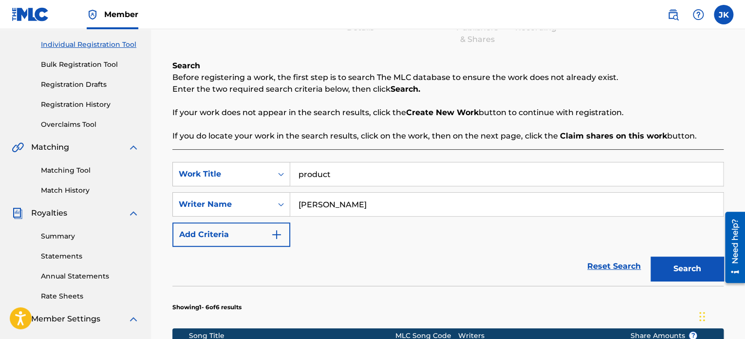
type input "product"
click at [651, 256] on button "Search" at bounding box center [687, 268] width 73 height 24
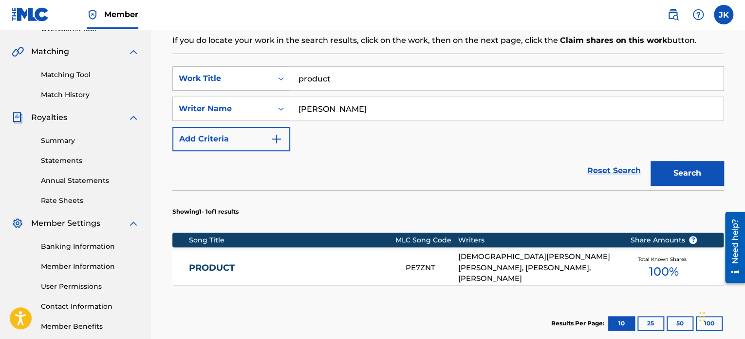
scroll to position [216, 0]
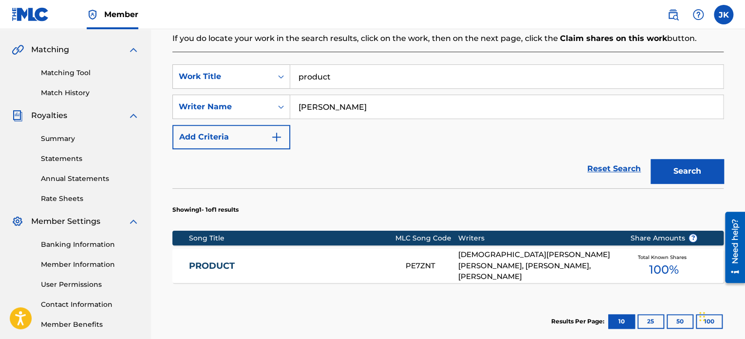
click at [338, 261] on link "PRODUCT" at bounding box center [291, 265] width 204 height 11
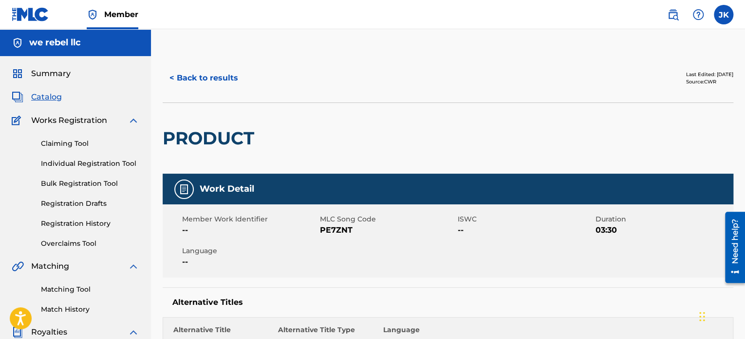
click at [200, 80] on button "< Back to results" at bounding box center [204, 78] width 82 height 24
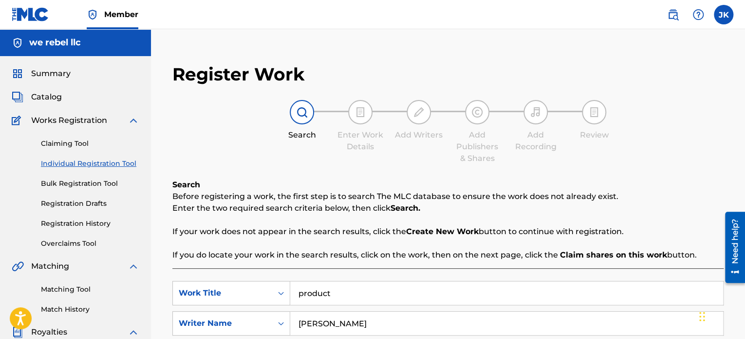
scroll to position [216, 0]
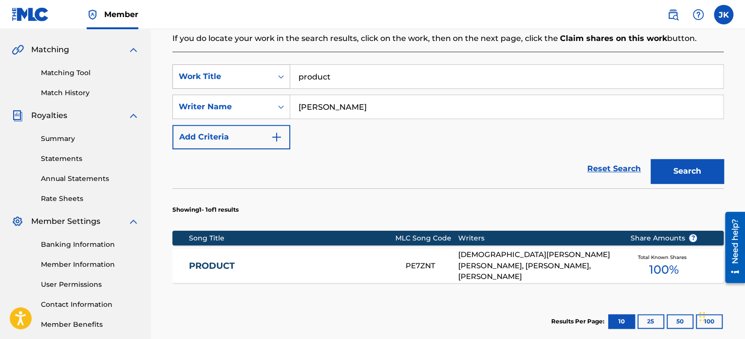
drag, startPoint x: 365, startPoint y: 78, endPoint x: 263, endPoint y: 77, distance: 102.3
click at [263, 77] on div "SearchWithCriteria672365d9-108b-4bdf-9359-b72456423a86 Work Title product" at bounding box center [447, 76] width 551 height 24
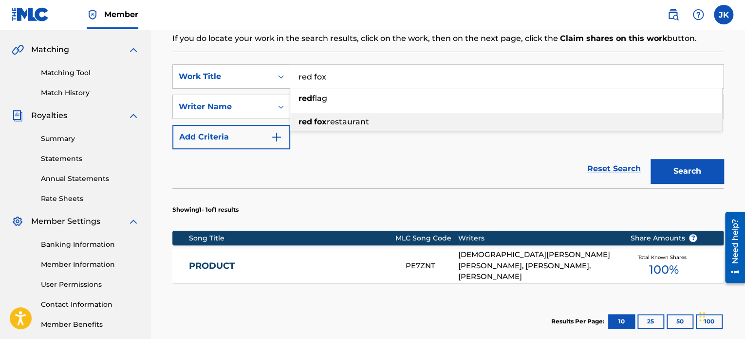
click at [334, 124] on span "restaurant" at bounding box center [348, 121] width 42 height 9
type input "red fox restaurant"
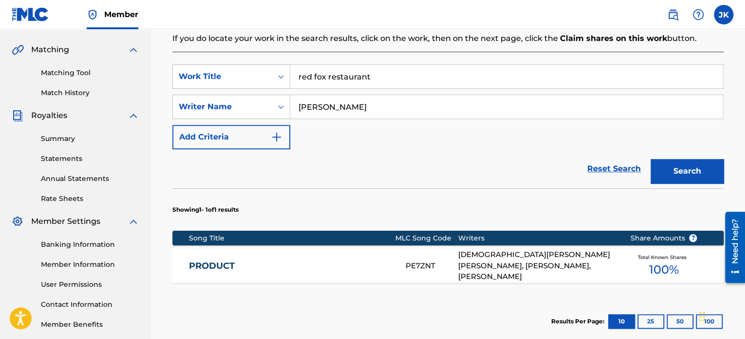
click at [672, 164] on button "Search" at bounding box center [687, 171] width 73 height 24
click at [318, 255] on div "RED FOX RESTAURANT RA4EXG [PERSON_NAME], [PERSON_NAME], [PERSON_NAME], [PERSON_…" at bounding box center [447, 265] width 551 height 34
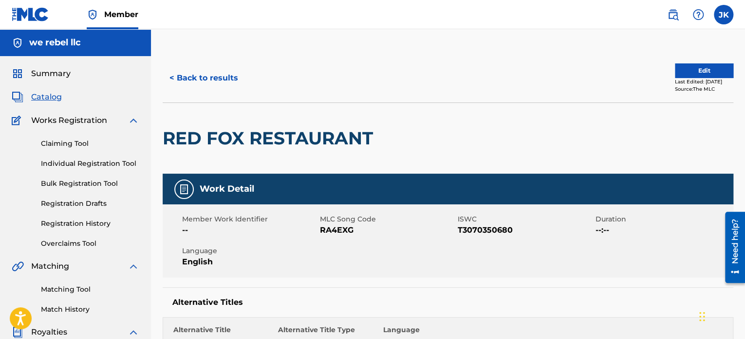
click at [185, 81] on button "< Back to results" at bounding box center [204, 78] width 82 height 24
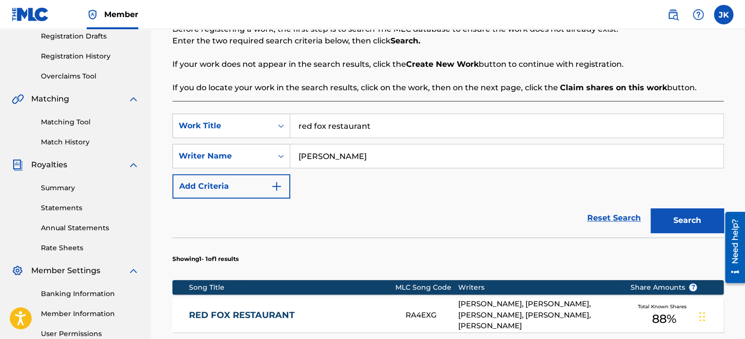
scroll to position [168, 0]
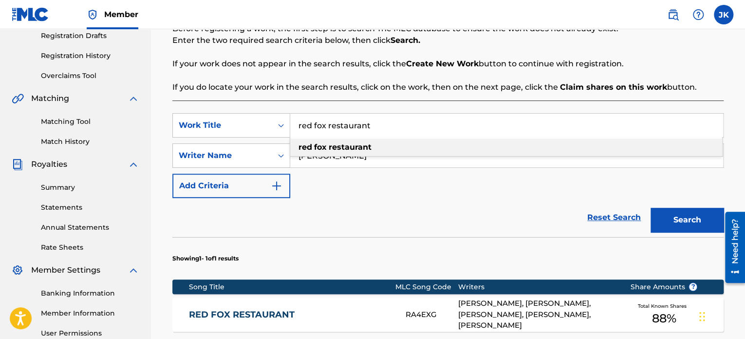
drag, startPoint x: 389, startPoint y: 126, endPoint x: 293, endPoint y: 120, distance: 95.7
click at [293, 120] on input "red fox restaurant" at bounding box center [506, 125] width 433 height 23
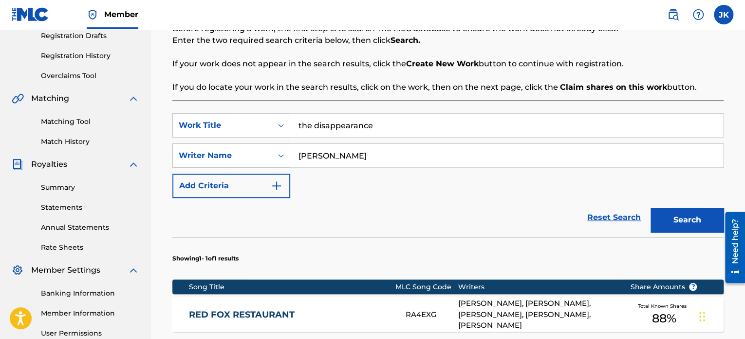
type input "the disappearance"
click at [651, 208] on button "Search" at bounding box center [687, 220] width 73 height 24
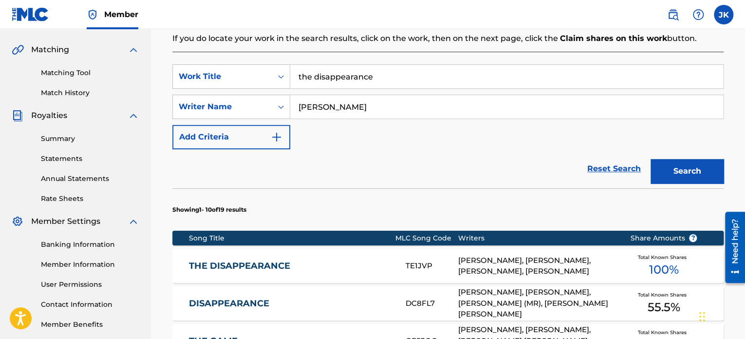
scroll to position [265, 0]
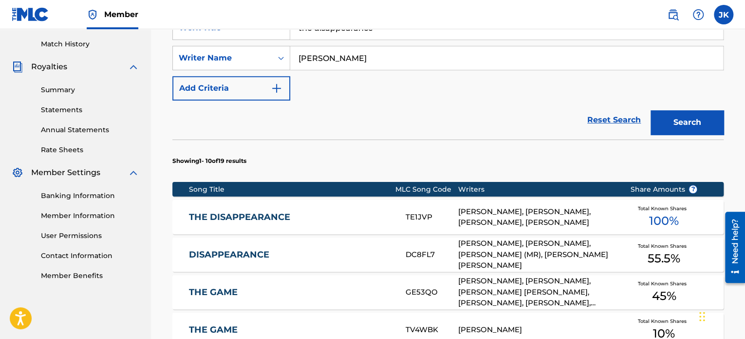
click at [373, 220] on link "THE DISAPPEARANCE" at bounding box center [291, 216] width 204 height 11
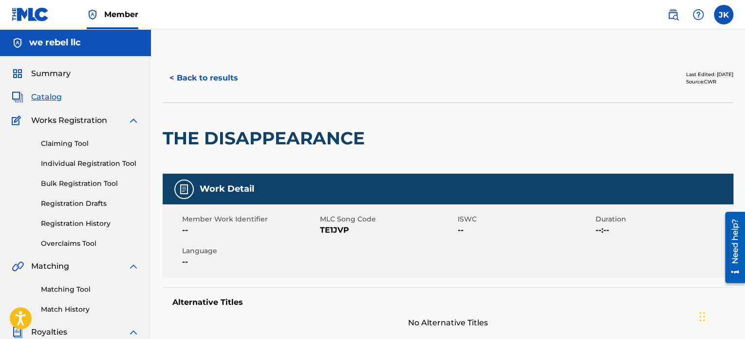
click at [205, 76] on button "< Back to results" at bounding box center [204, 78] width 82 height 24
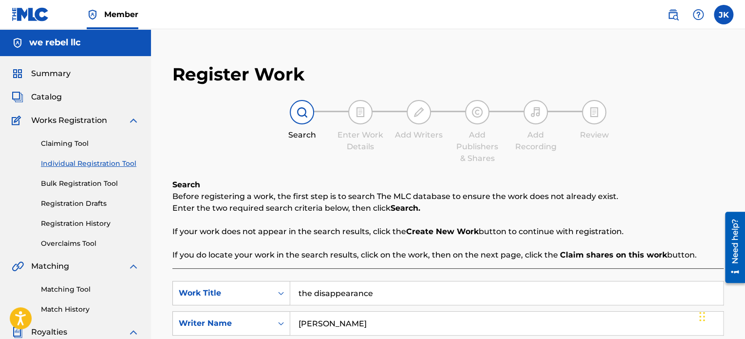
click at [219, 139] on div "Search Enter Work Details Add Writers Add Publishers & Shares Add Recording Rev…" at bounding box center [447, 132] width 551 height 64
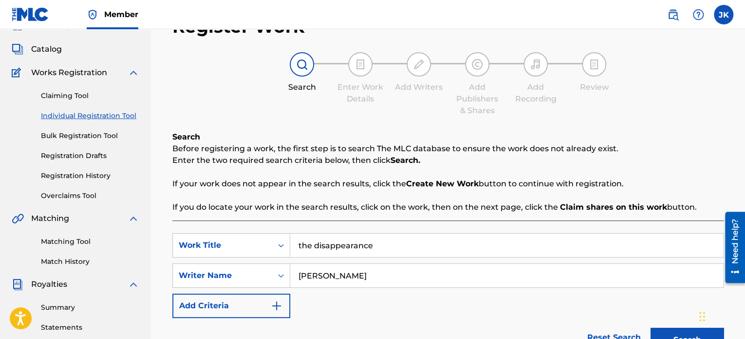
scroll to position [97, 0]
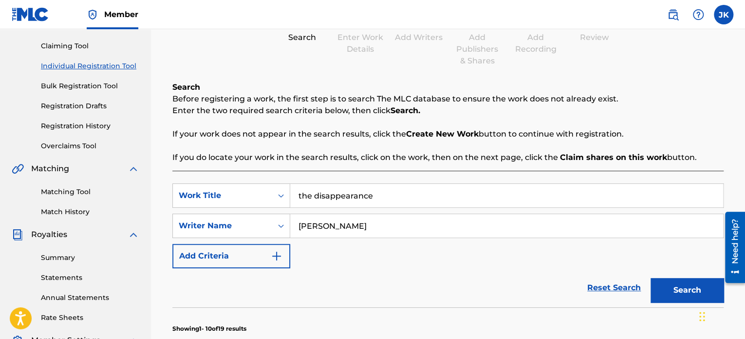
drag, startPoint x: 393, startPoint y: 196, endPoint x: 290, endPoint y: 196, distance: 102.8
click at [290, 196] on input "the disappearance" at bounding box center [506, 195] width 433 height 23
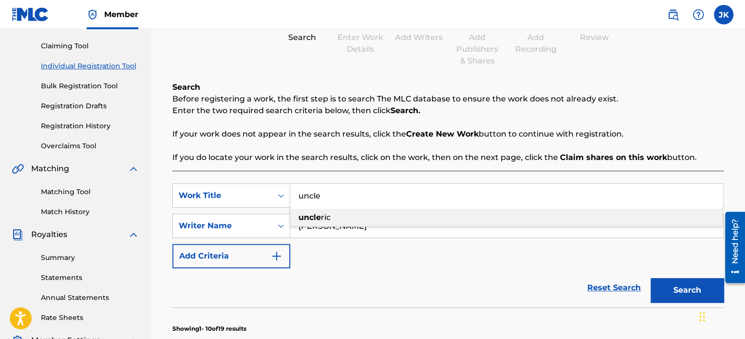
click at [328, 220] on span "ric" at bounding box center [326, 216] width 10 height 9
type input "uncle [PERSON_NAME]"
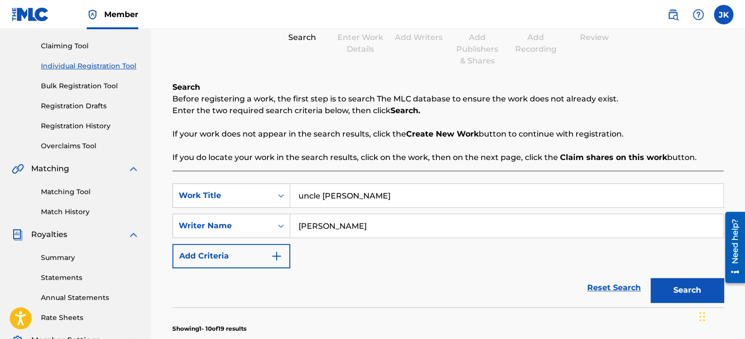
click at [682, 286] on button "Search" at bounding box center [687, 290] width 73 height 24
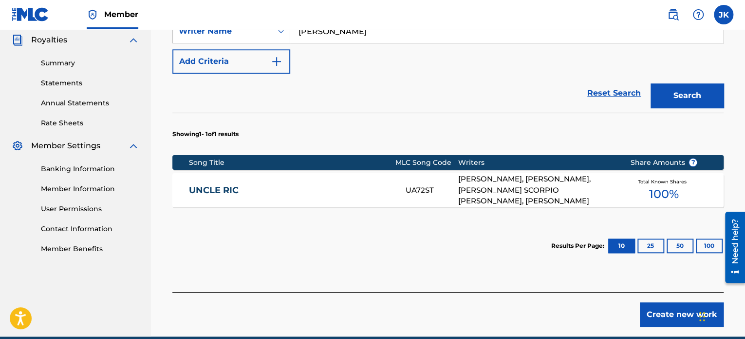
scroll to position [292, 0]
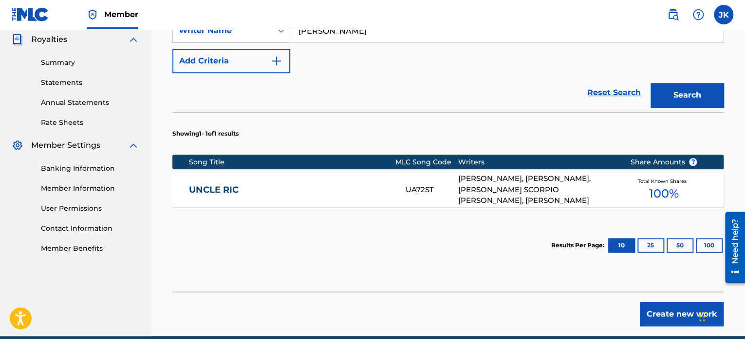
click at [339, 187] on link "UNCLE RIC" at bounding box center [291, 189] width 204 height 11
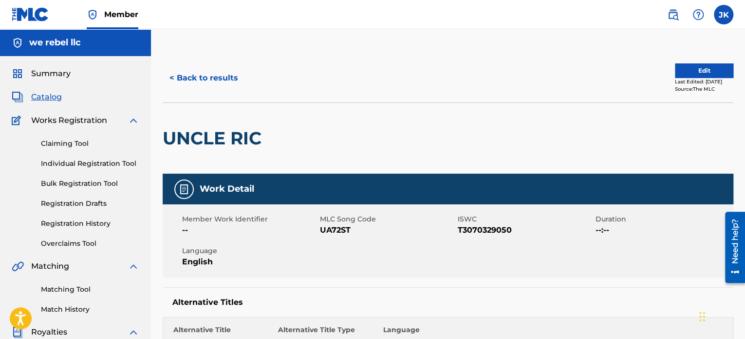
click at [212, 78] on button "< Back to results" at bounding box center [204, 78] width 82 height 24
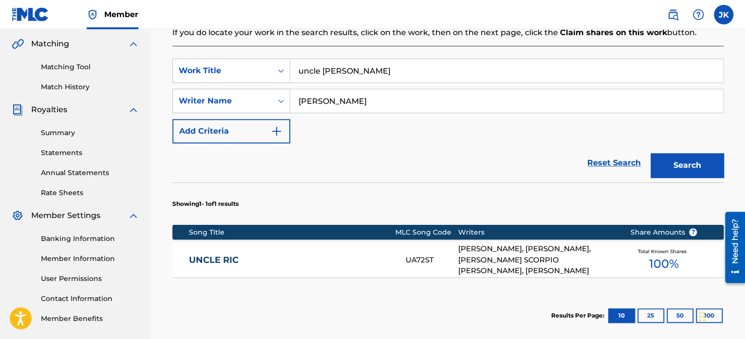
scroll to position [168, 0]
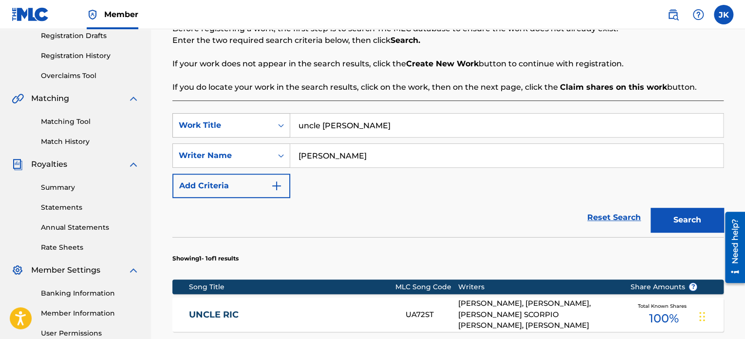
drag, startPoint x: 331, startPoint y: 125, endPoint x: 281, endPoint y: 125, distance: 49.7
click at [281, 125] on div "SearchWithCriteria672365d9-108b-4bdf-9359-b72456423a86 Work Title uncle [PERSON…" at bounding box center [447, 125] width 551 height 24
type input "win"
click at [674, 218] on button "Search" at bounding box center [687, 220] width 73 height 24
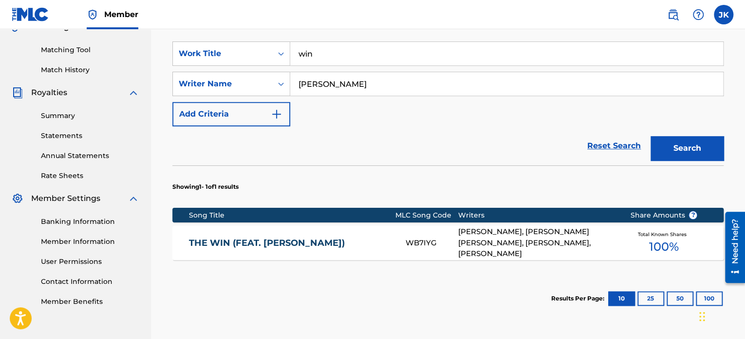
scroll to position [265, 0]
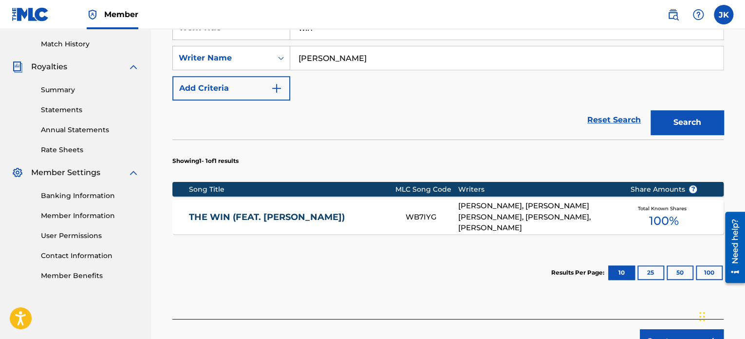
click at [376, 221] on link "THE WIN (FEAT. [PERSON_NAME])" at bounding box center [291, 216] width 204 height 11
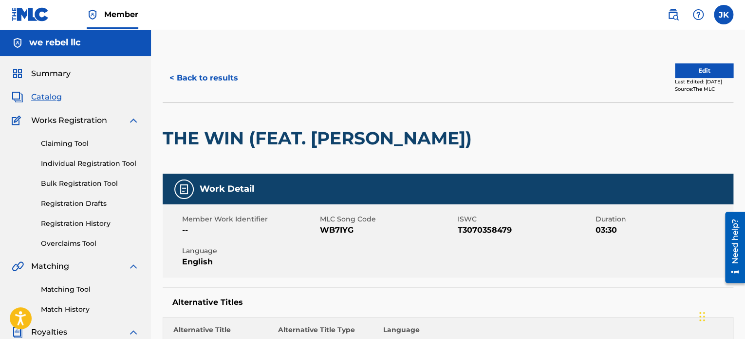
click at [203, 77] on button "< Back to results" at bounding box center [204, 78] width 82 height 24
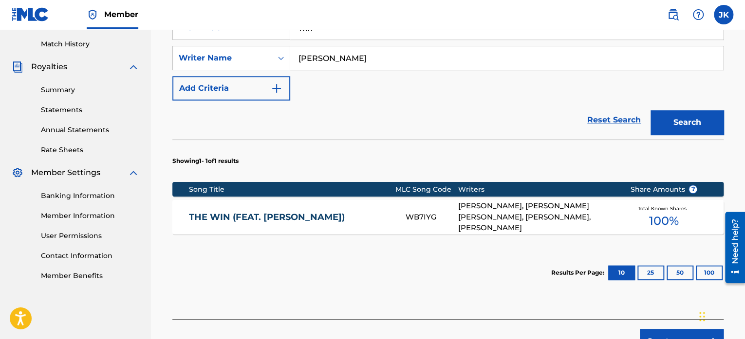
scroll to position [168, 0]
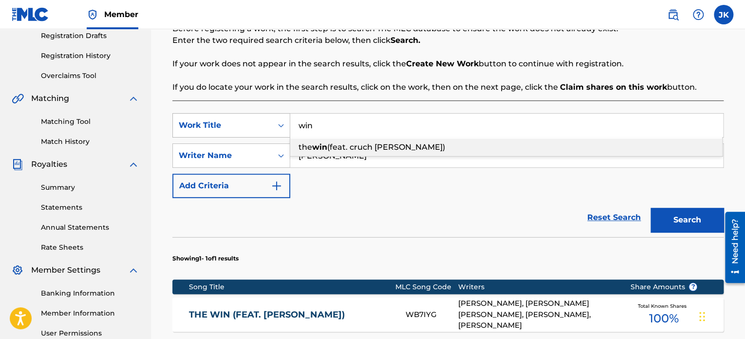
drag, startPoint x: 332, startPoint y: 120, endPoint x: 288, endPoint y: 121, distance: 43.8
click at [288, 121] on div "SearchWithCriteria672365d9-108b-4bdf-9359-b72456423a86 Work Title win the win (…" at bounding box center [447, 125] width 551 height 24
type input "yeah i know"
click at [356, 150] on div "yeah i know" at bounding box center [506, 147] width 432 height 18
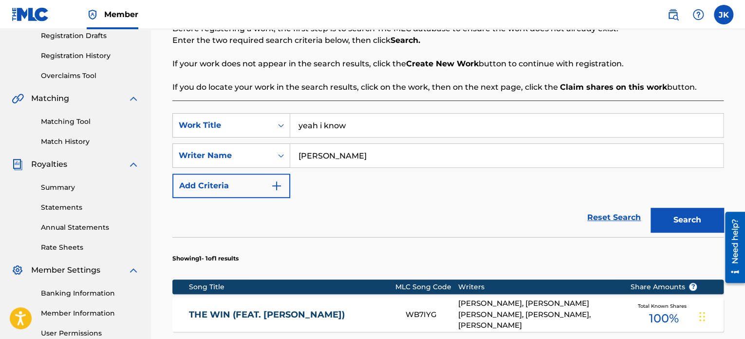
click at [672, 219] on button "Search" at bounding box center [687, 220] width 73 height 24
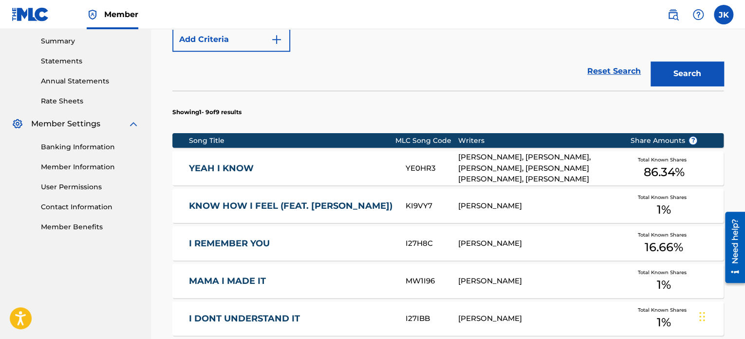
scroll to position [265, 0]
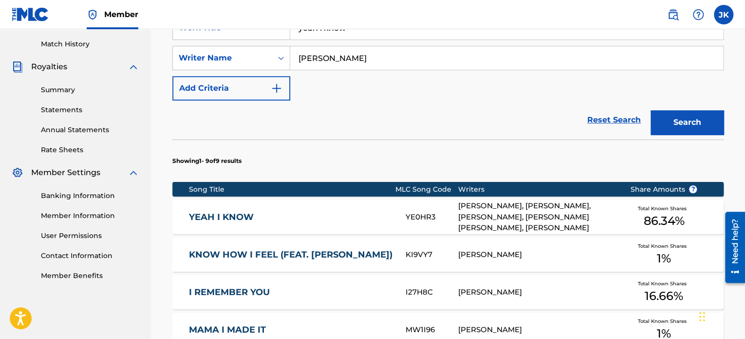
click at [314, 220] on link "YEAH I KNOW" at bounding box center [291, 216] width 204 height 11
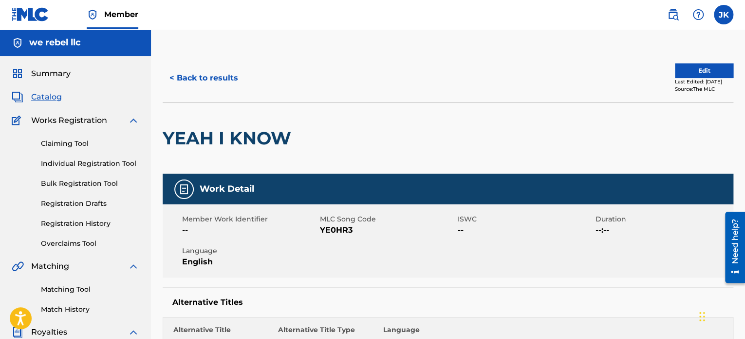
click at [207, 79] on button "< Back to results" at bounding box center [204, 78] width 82 height 24
